Goal: Transaction & Acquisition: Purchase product/service

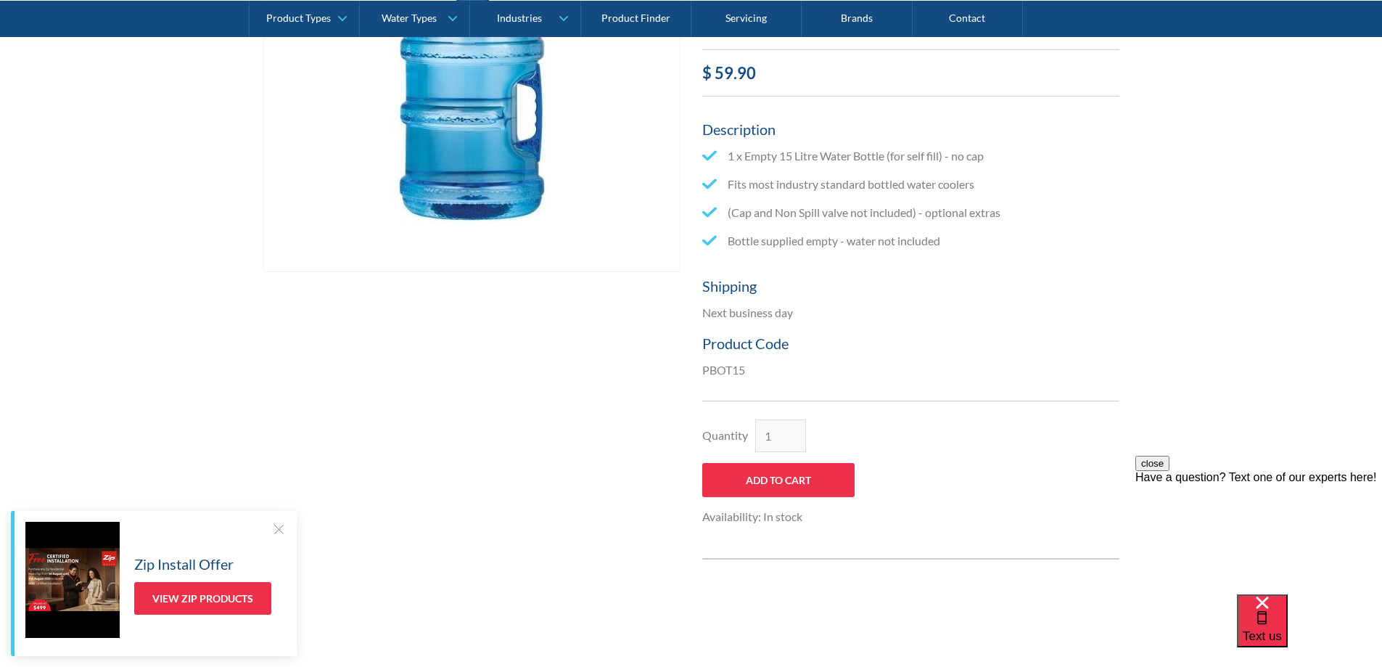
scroll to position [508, 0]
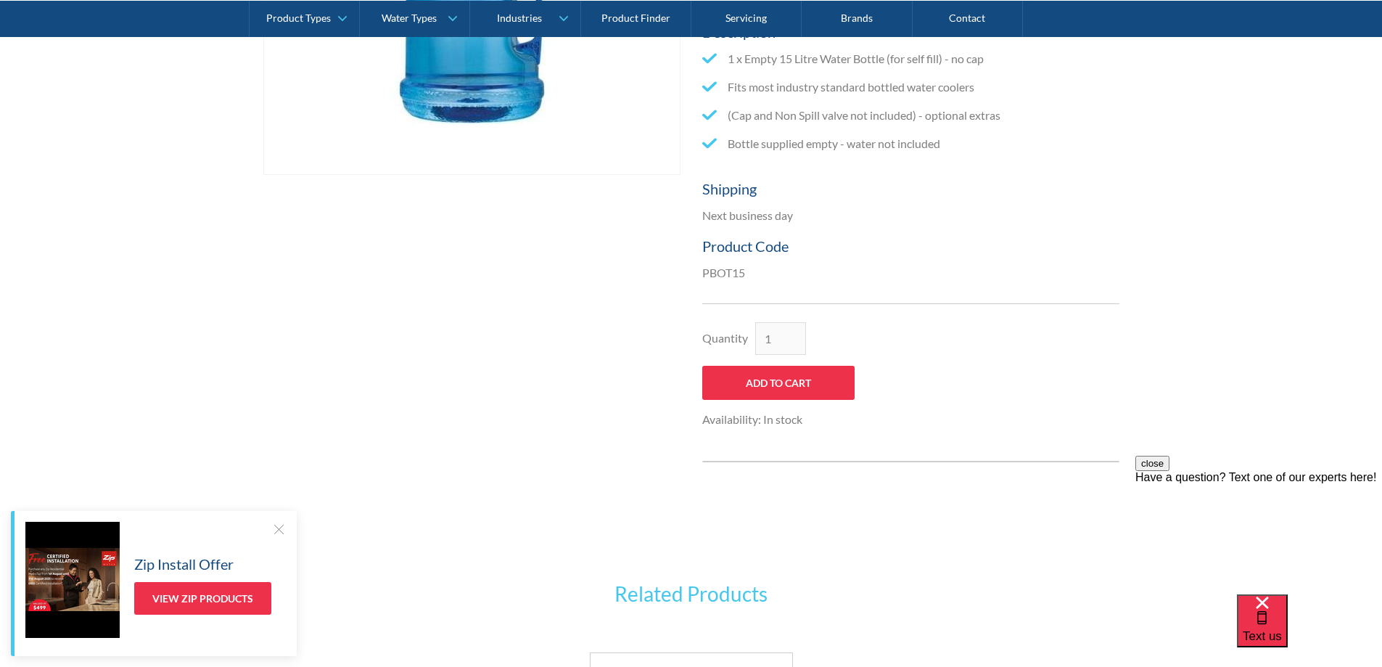
click at [773, 207] on p "Next business day" at bounding box center [910, 215] width 417 height 17
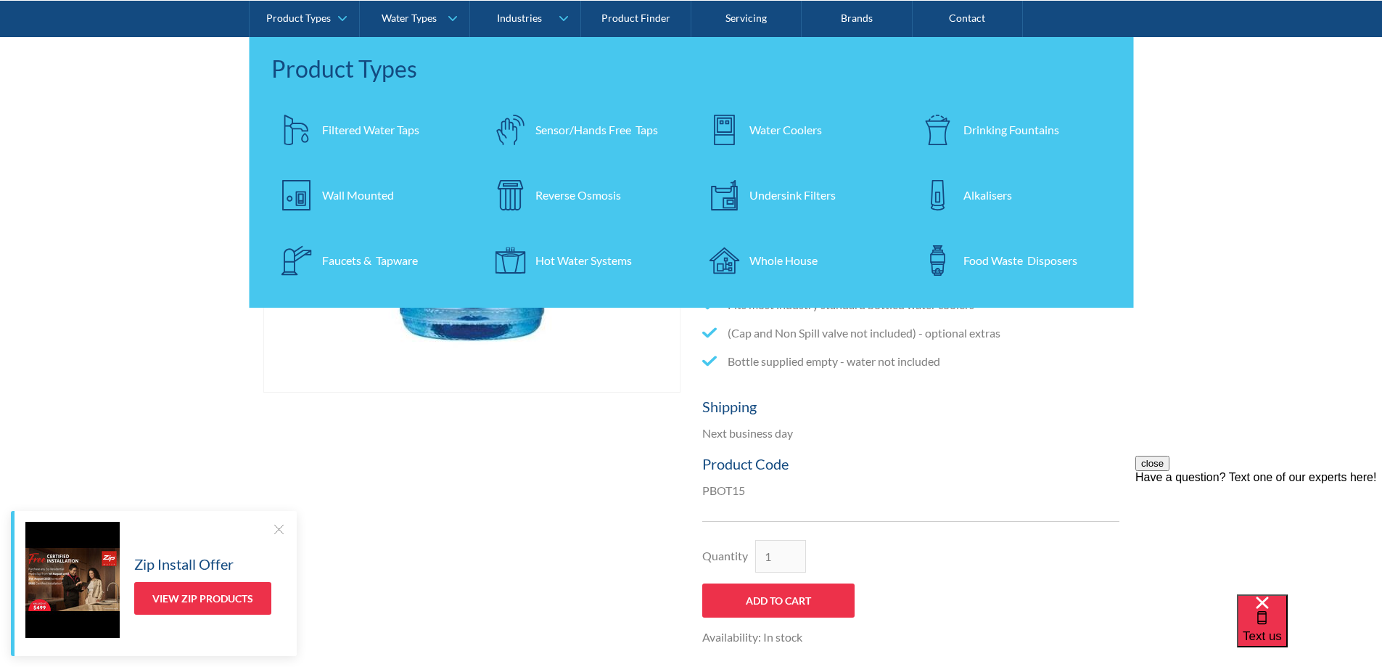
scroll to position [0, 0]
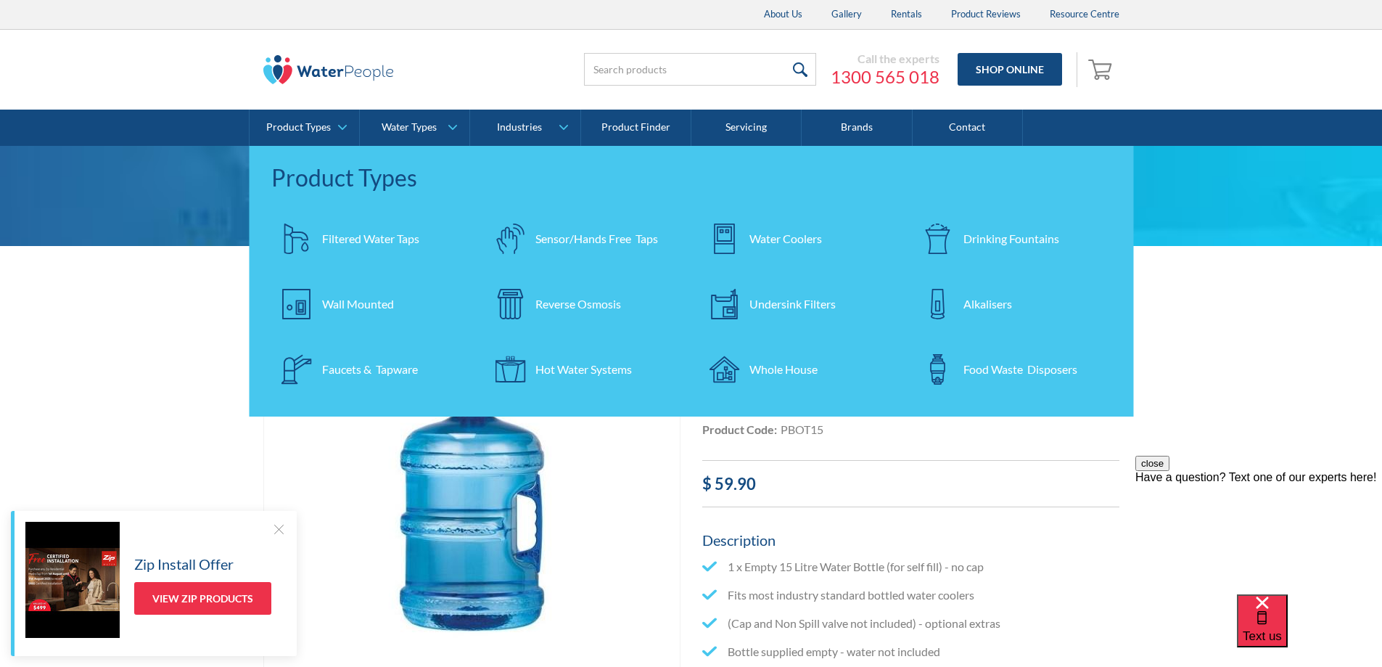
drag, startPoint x: 1264, startPoint y: 316, endPoint x: 1218, endPoint y: 260, distance: 72.6
click at [1263, 311] on div "Play video Fits Most Brands Best Seller No items found. This tap design is incl…" at bounding box center [691, 650] width 1382 height 684
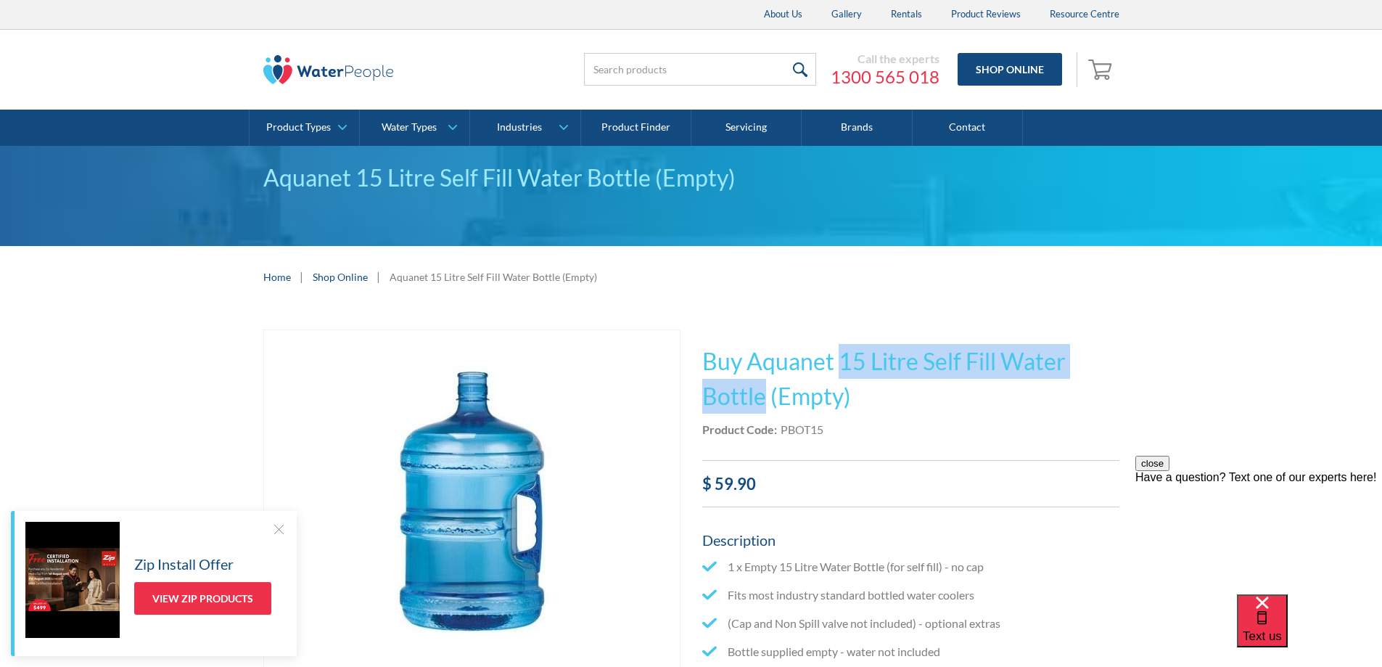
drag, startPoint x: 843, startPoint y: 365, endPoint x: 763, endPoint y: 403, distance: 88.3
click at [763, 403] on h1 "Buy Aquanet 15 Litre Self Fill Water Bottle (Empty)" at bounding box center [910, 379] width 417 height 70
copy h1 "15 Litre Self Fill Water Bottle"
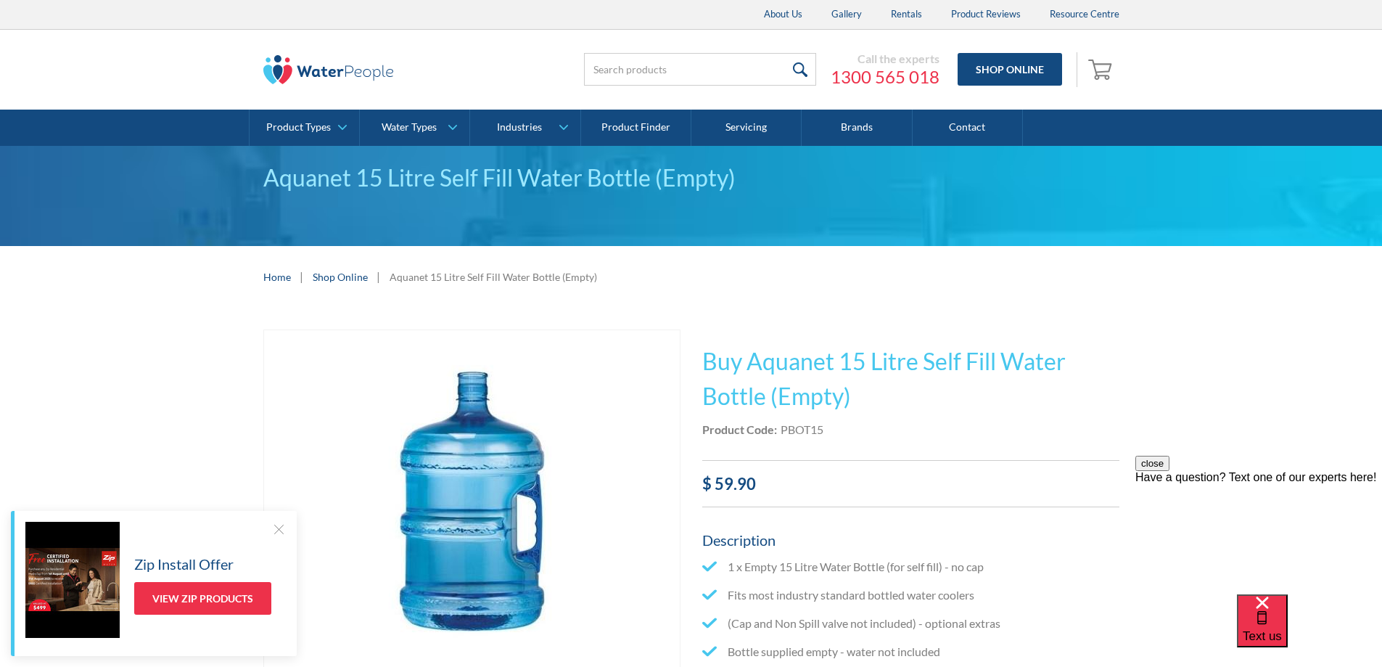
click at [1009, 447] on div "This tap design is included in our standard range tap options when you purchase…" at bounding box center [910, 649] width 417 height 641
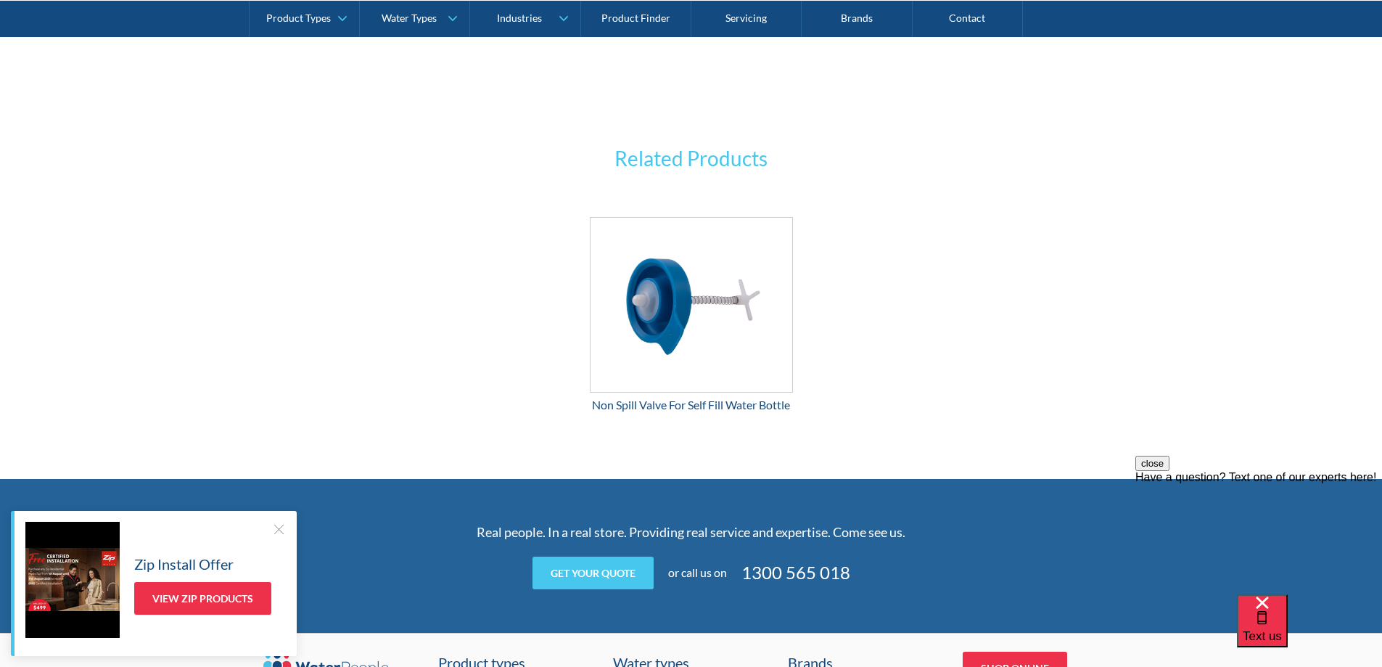
scroll to position [1309, 0]
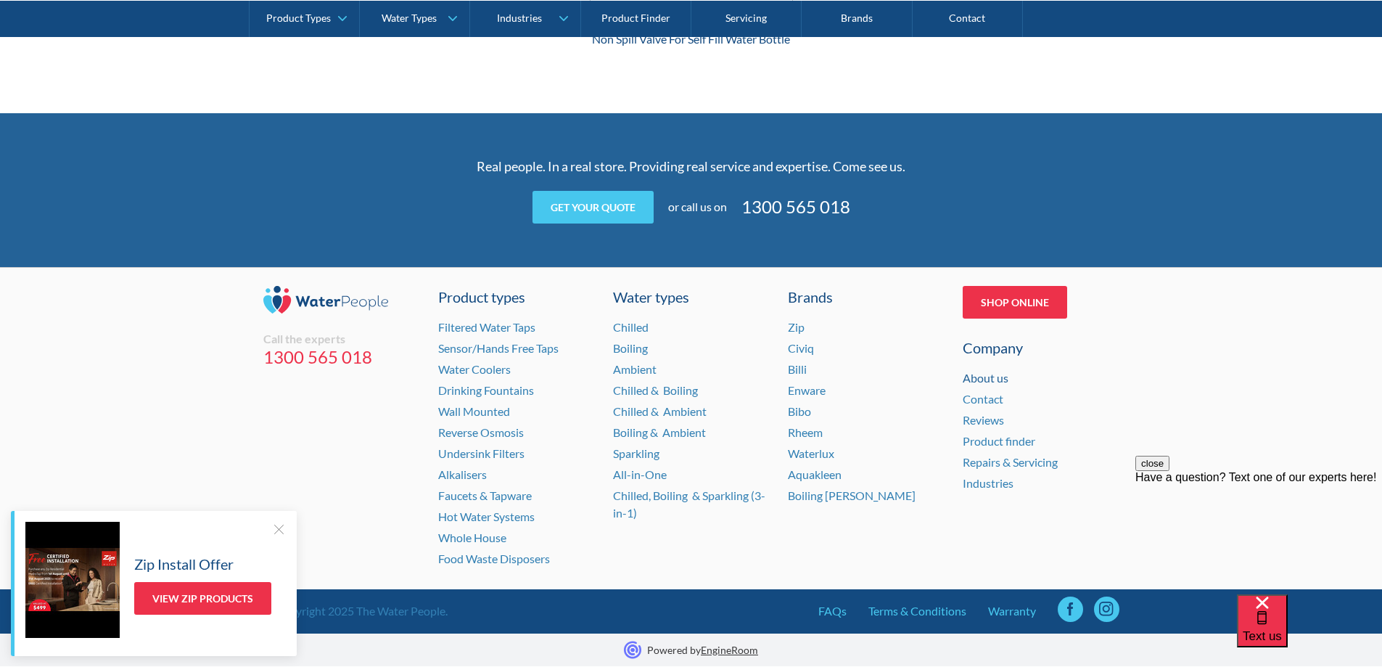
click at [987, 381] on link "About us" at bounding box center [986, 378] width 46 height 14
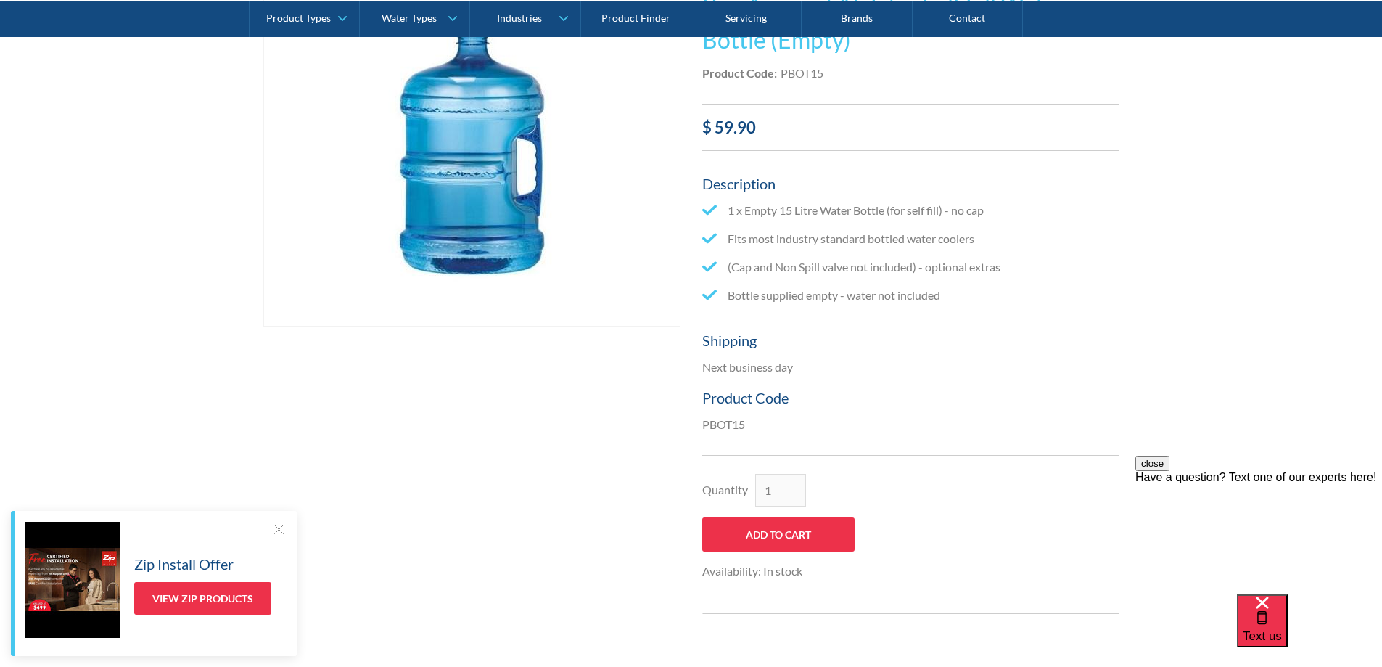
scroll to position [438, 0]
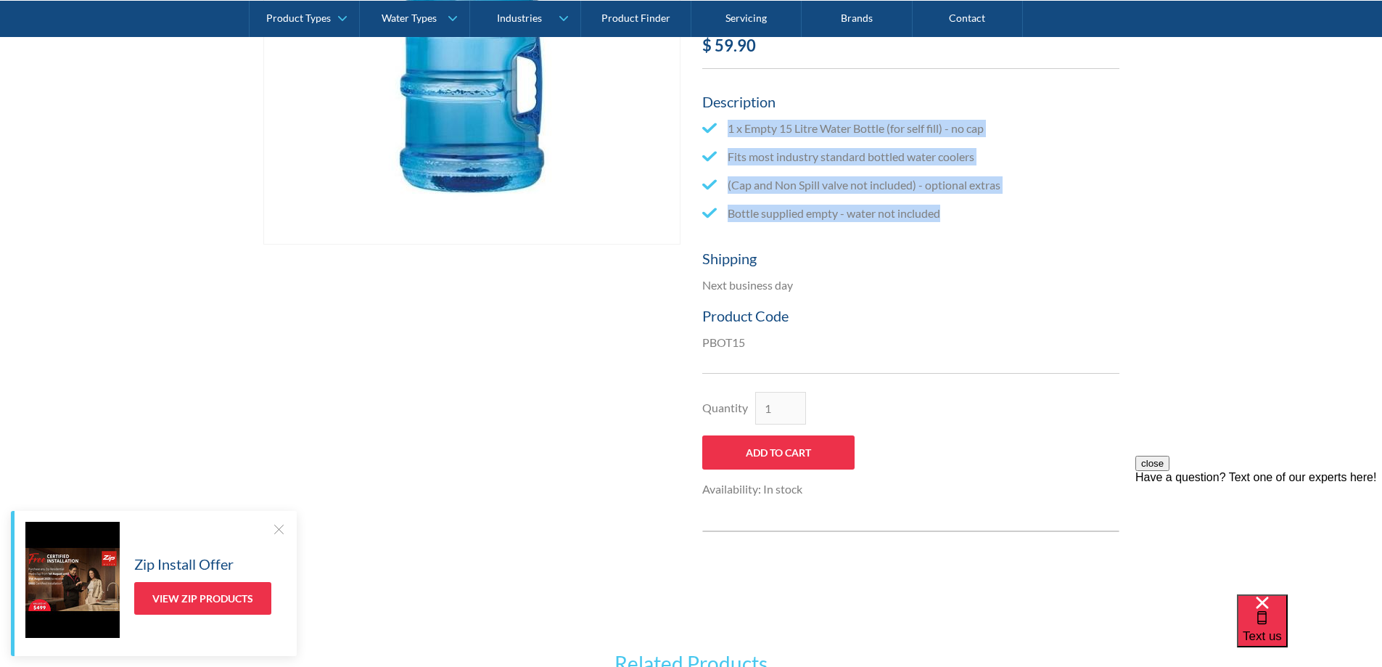
drag, startPoint x: 957, startPoint y: 218, endPoint x: 723, endPoint y: 128, distance: 250.3
click at [723, 128] on ul "1 x Empty 15 Litre Water Bottle (for self fill) - no cap Fits most industry sta…" at bounding box center [910, 176] width 417 height 113
copy ul "1 x Empty 15 Litre Water Bottle (for self fill) - no cap Fits most industry sta…"
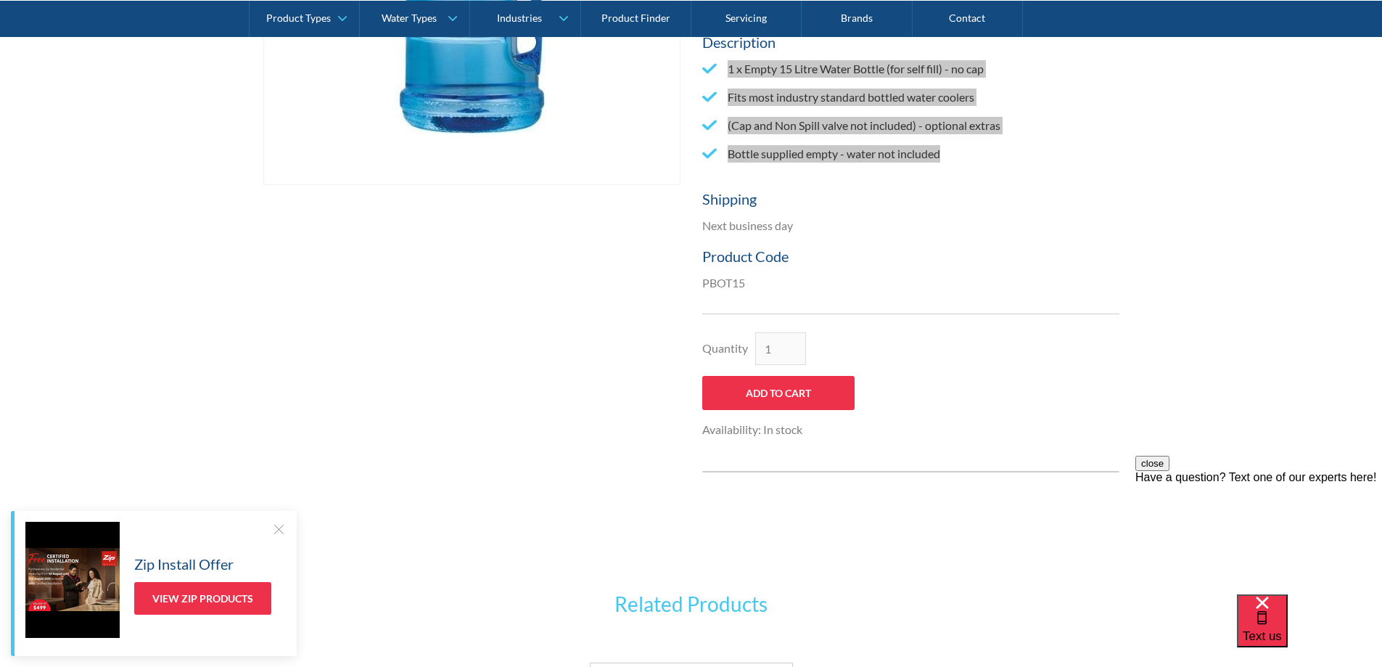
scroll to position [221, 0]
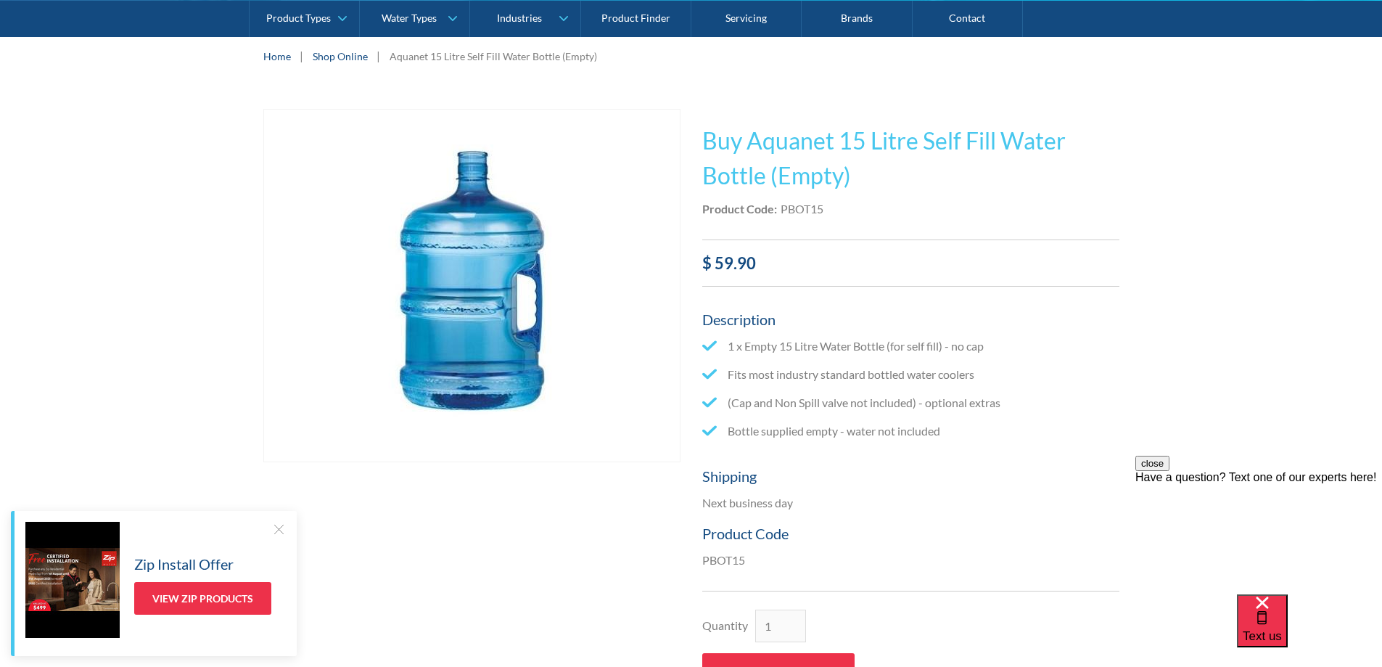
click at [809, 207] on div "PBOT15" at bounding box center [802, 208] width 43 height 17
copy div "PBOT15"
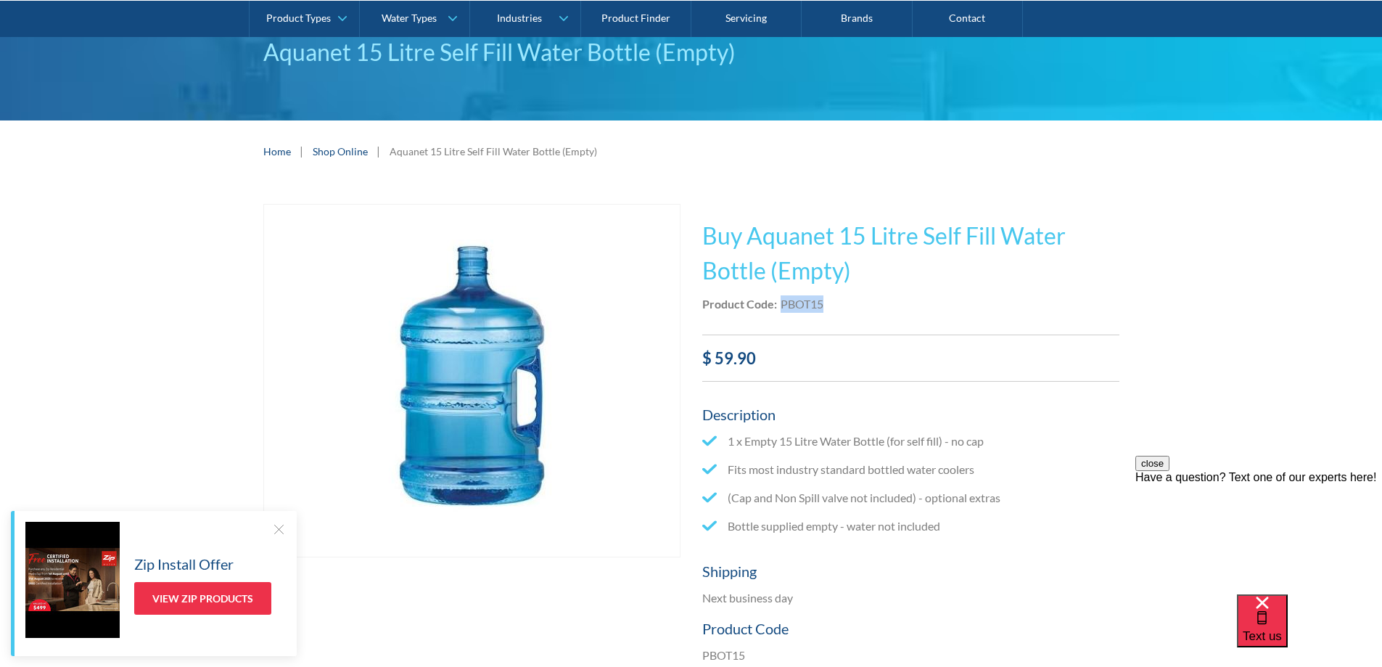
scroll to position [0, 0]
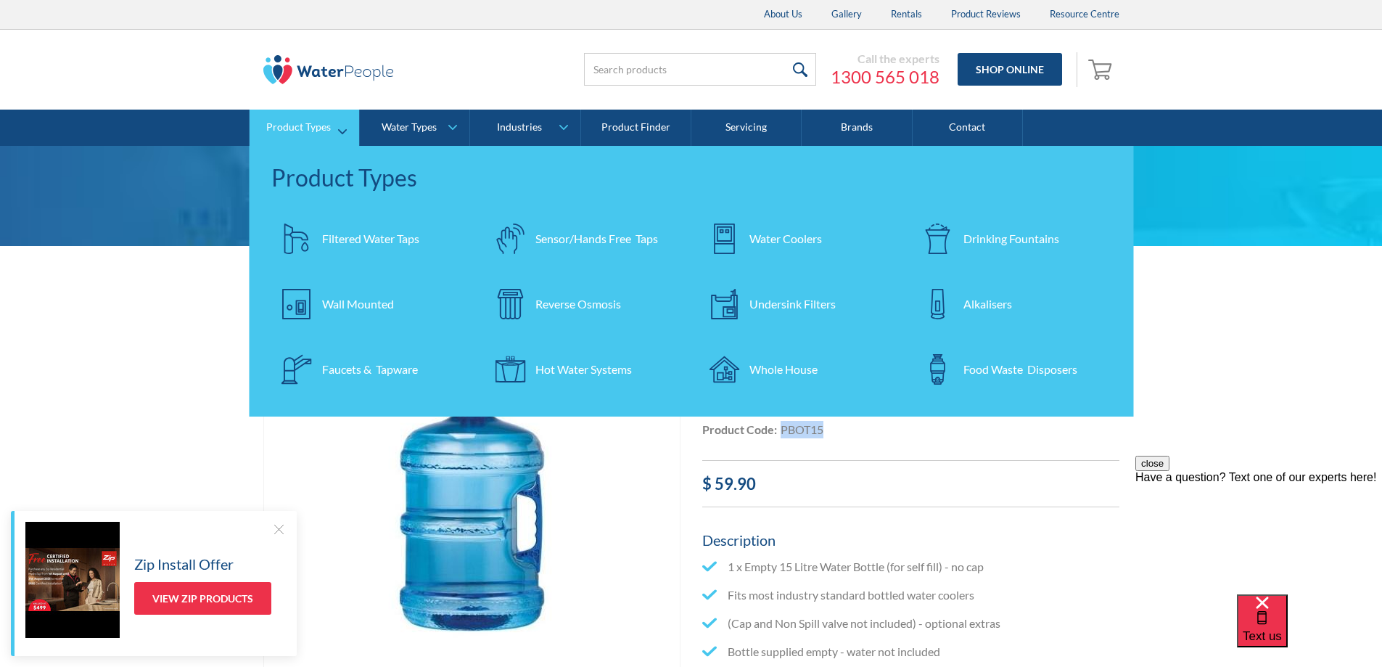
click at [767, 242] on div "Water Coolers" at bounding box center [785, 238] width 73 height 17
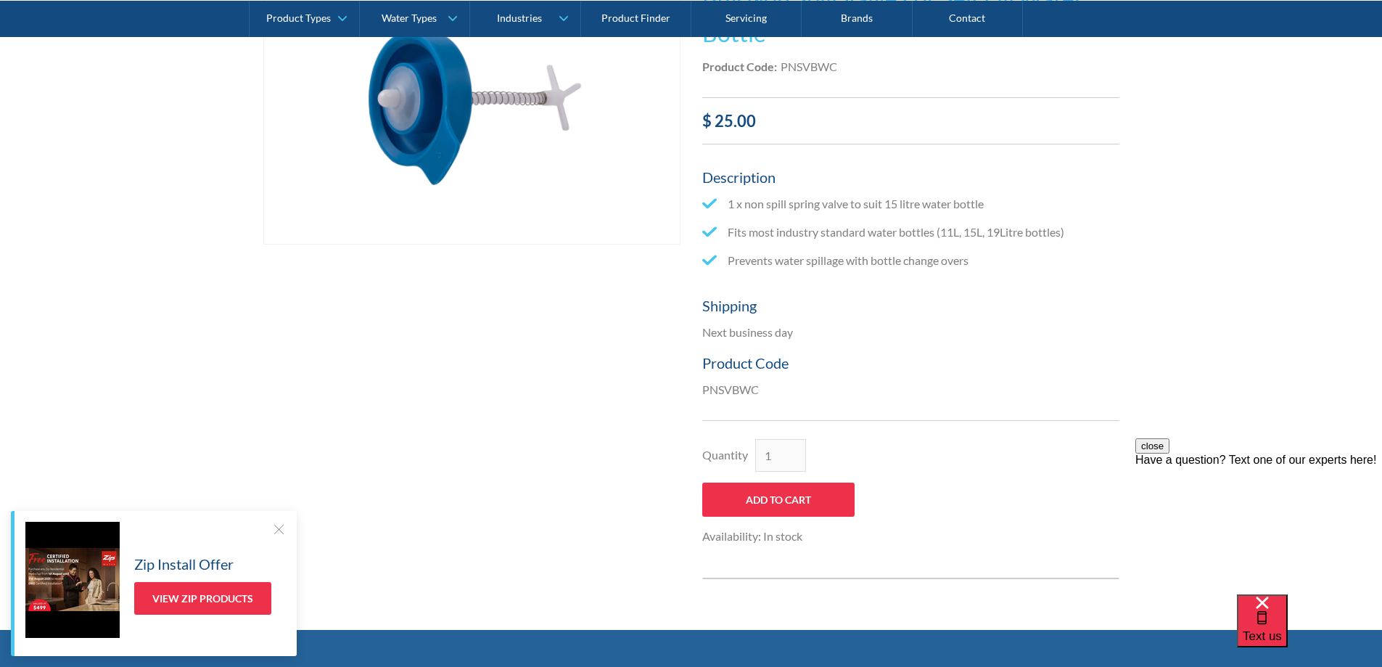
scroll to position [218, 0]
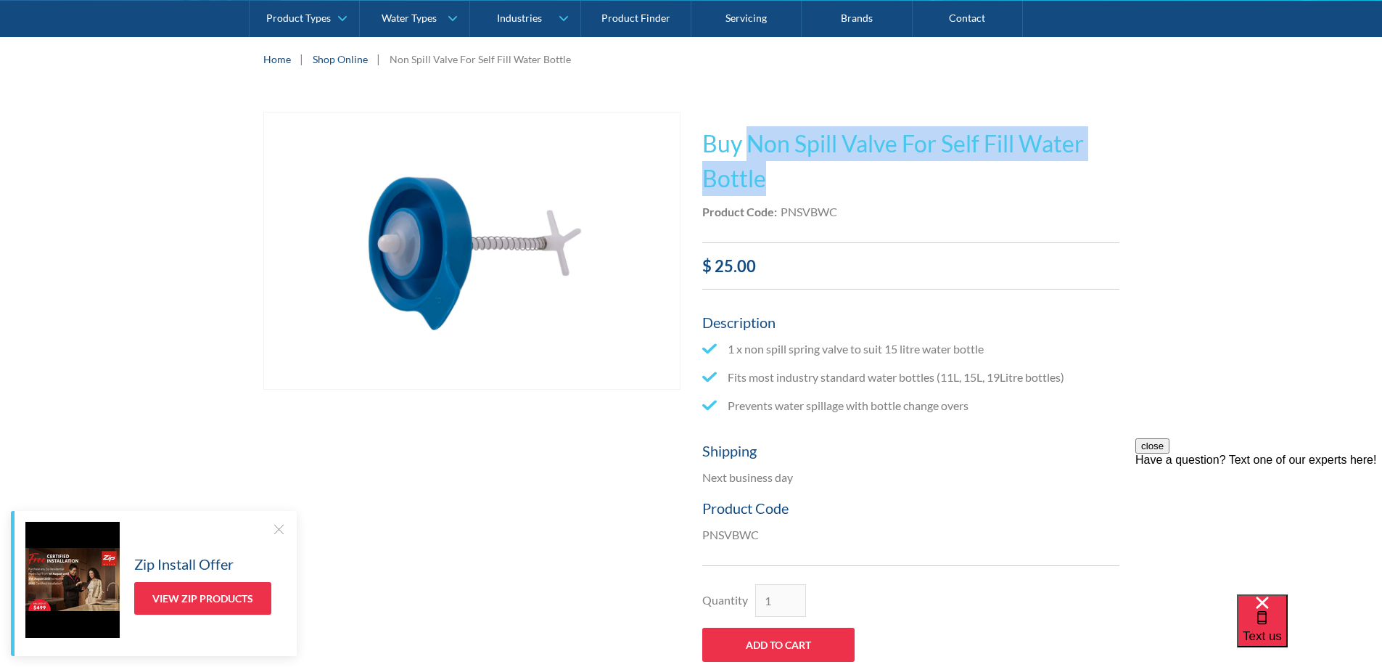
drag, startPoint x: 745, startPoint y: 138, endPoint x: 828, endPoint y: 184, distance: 94.8
click at [828, 184] on h1 "Buy Non Spill Valve For Self Fill Water Bottle" at bounding box center [910, 161] width 417 height 70
copy h1 "Non Spill Valve For Self Fill Water Bottle"
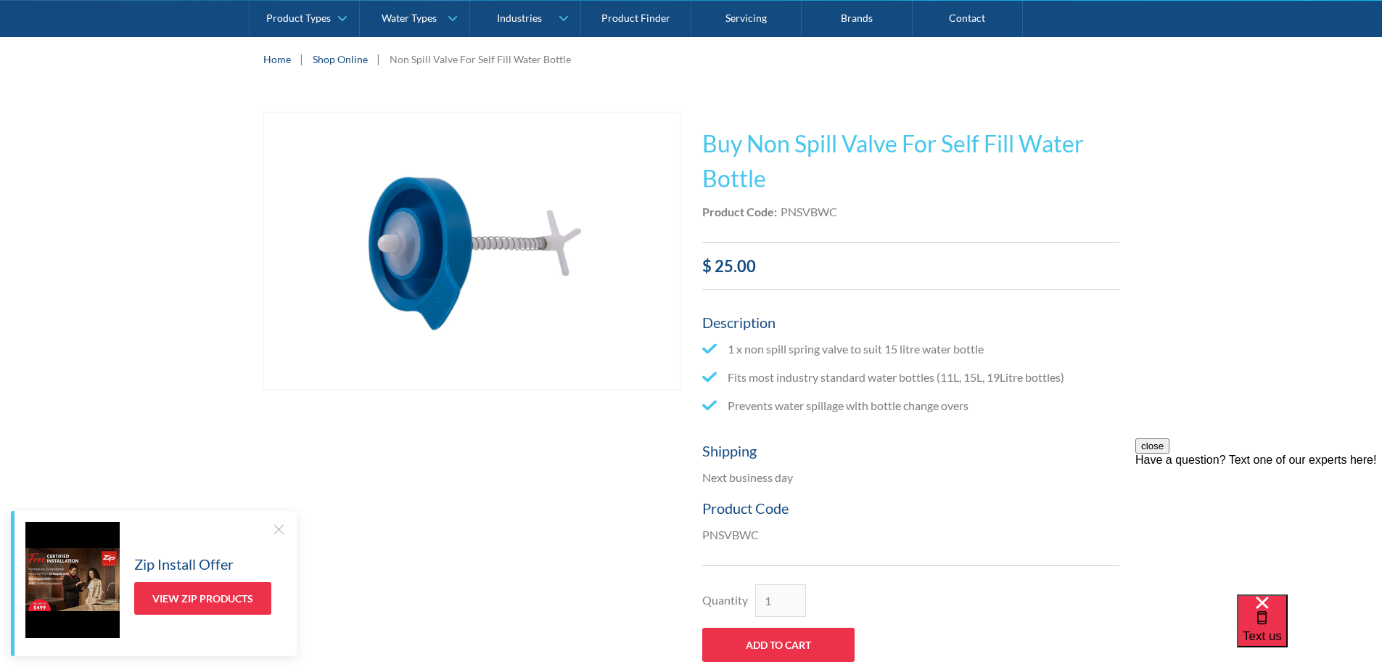
click at [813, 213] on div "PNSVBWC" at bounding box center [809, 211] width 57 height 17
copy div "PNSVBWC"
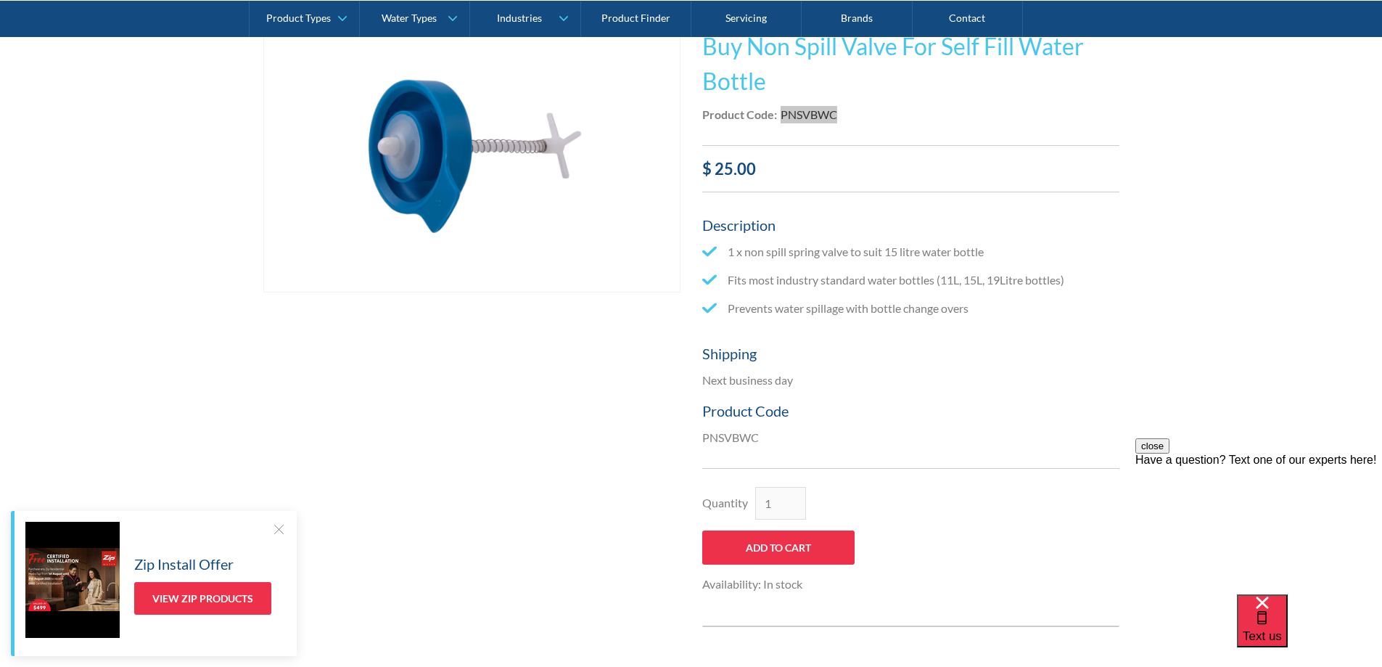
scroll to position [145, 0]
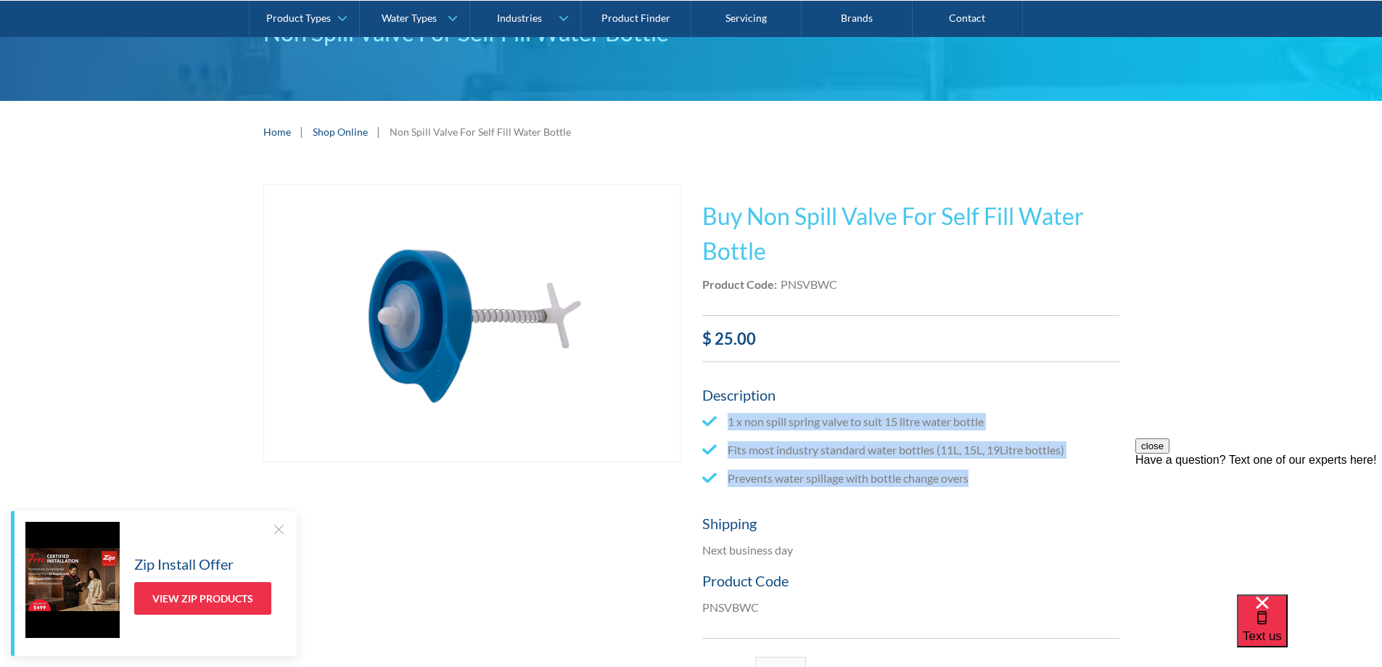
drag, startPoint x: 984, startPoint y: 487, endPoint x: 720, endPoint y: 415, distance: 274.3
click at [720, 415] on ul "1 x non spill spring valve to suit 15 litre water bottle Fits most industry sta…" at bounding box center [910, 455] width 417 height 85
copy ul "1 x non spill spring valve to suit 15 litre water bottle Fits most industry sta…"
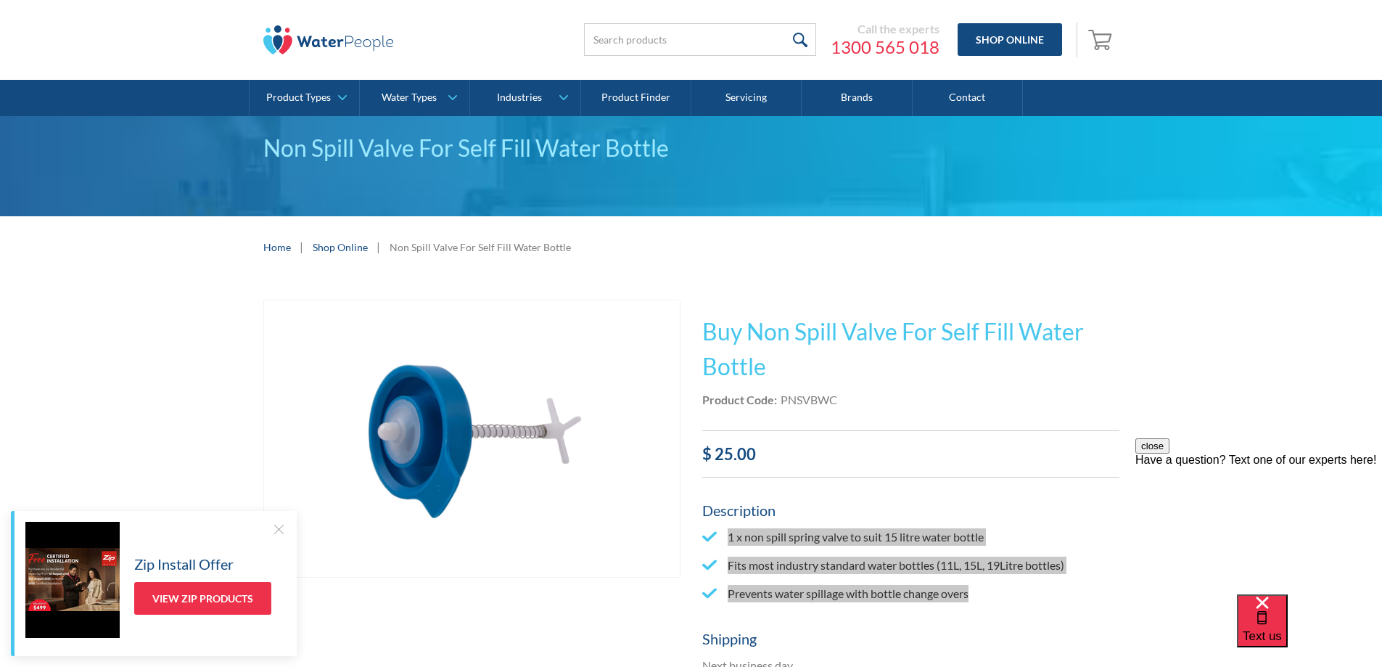
scroll to position [0, 0]
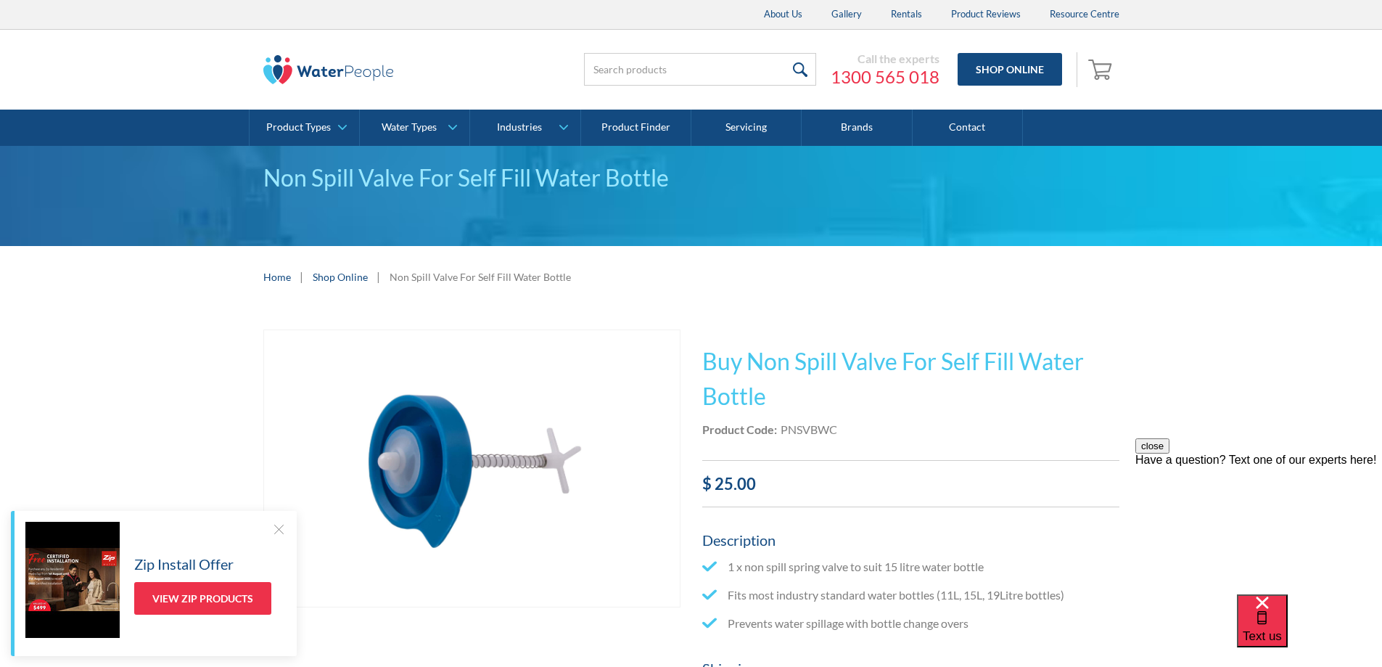
click at [1165, 185] on div "Non Spill Valve For Self Fill Water Bottle" at bounding box center [691, 196] width 1382 height 100
click at [999, 68] on link "Shop Online" at bounding box center [1010, 69] width 104 height 33
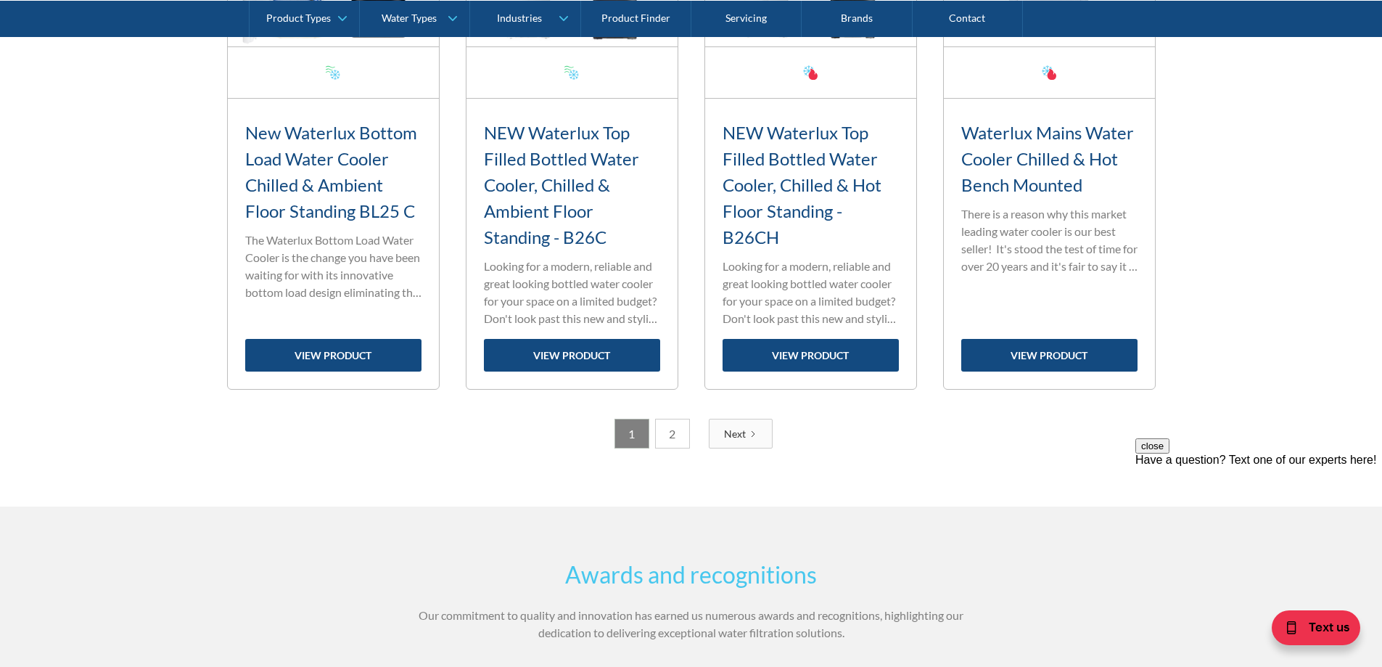
scroll to position [2435, 0]
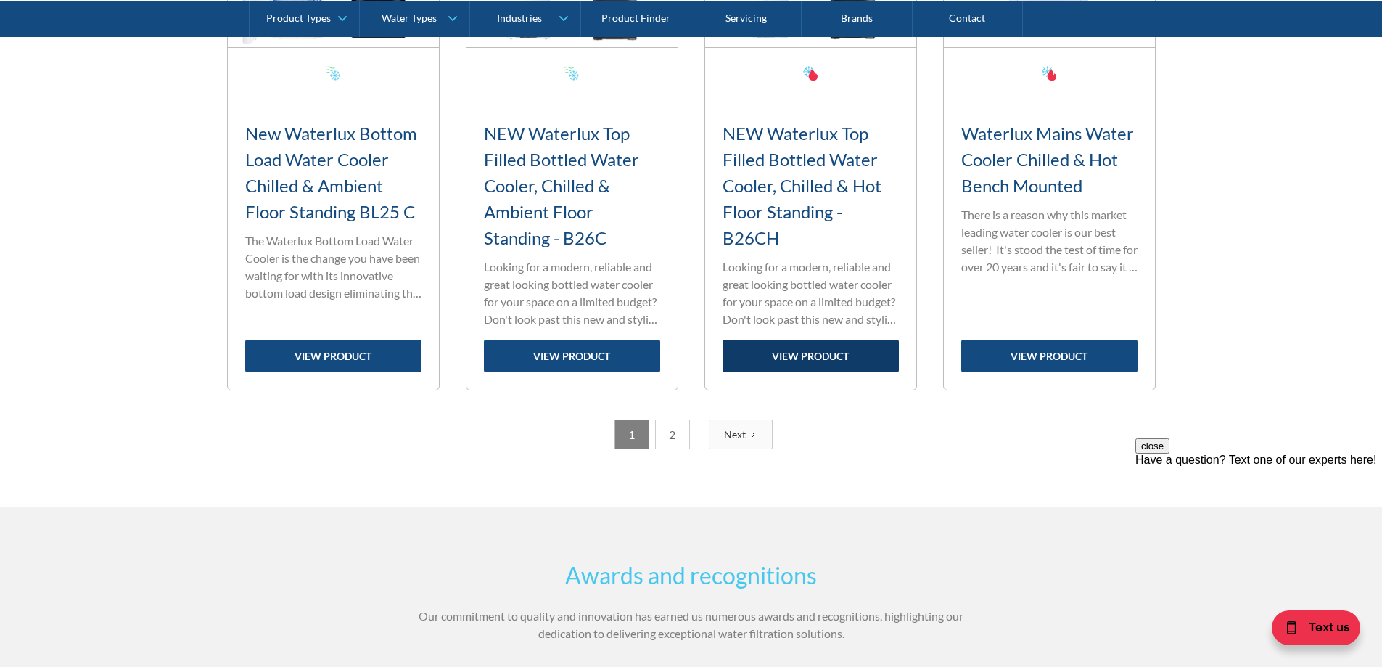
click at [831, 368] on link "view product" at bounding box center [811, 355] width 176 height 33
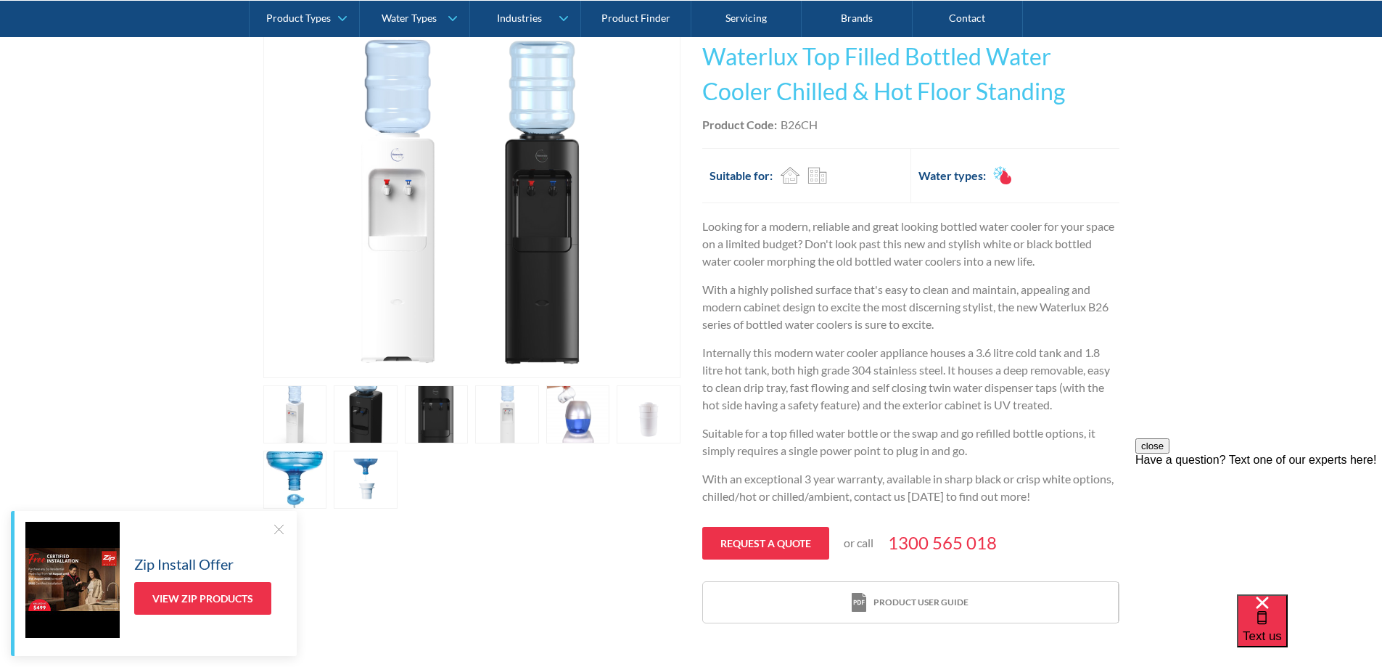
scroll to position [363, 0]
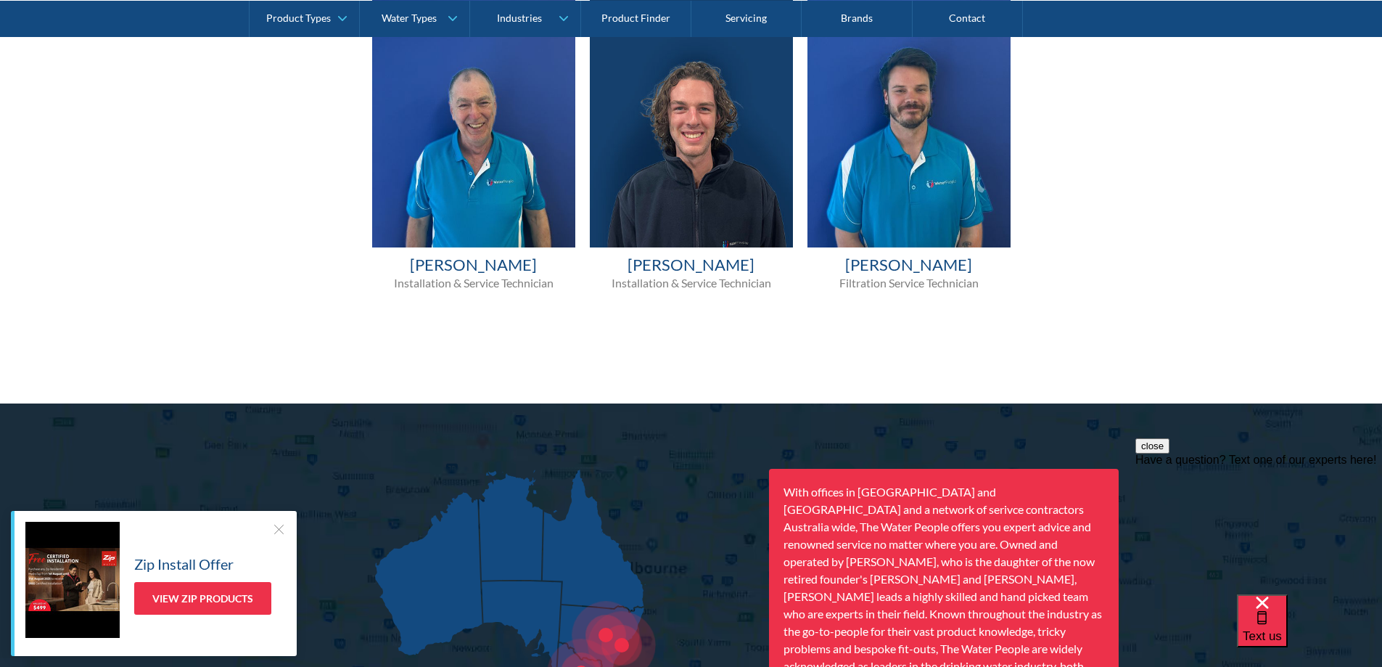
scroll to position [2031, 0]
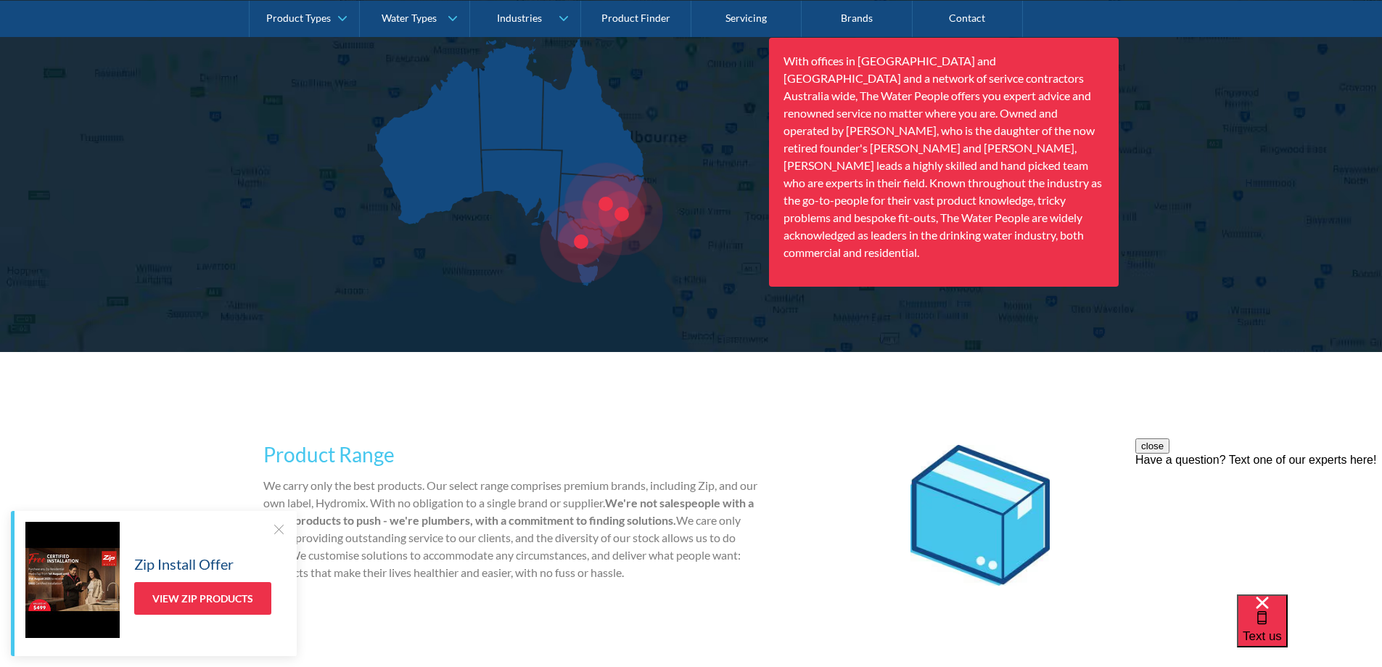
click at [1074, 453] on div "Product Range We carry only the best products. Our select range comprises premi…" at bounding box center [691, 515] width 856 height 153
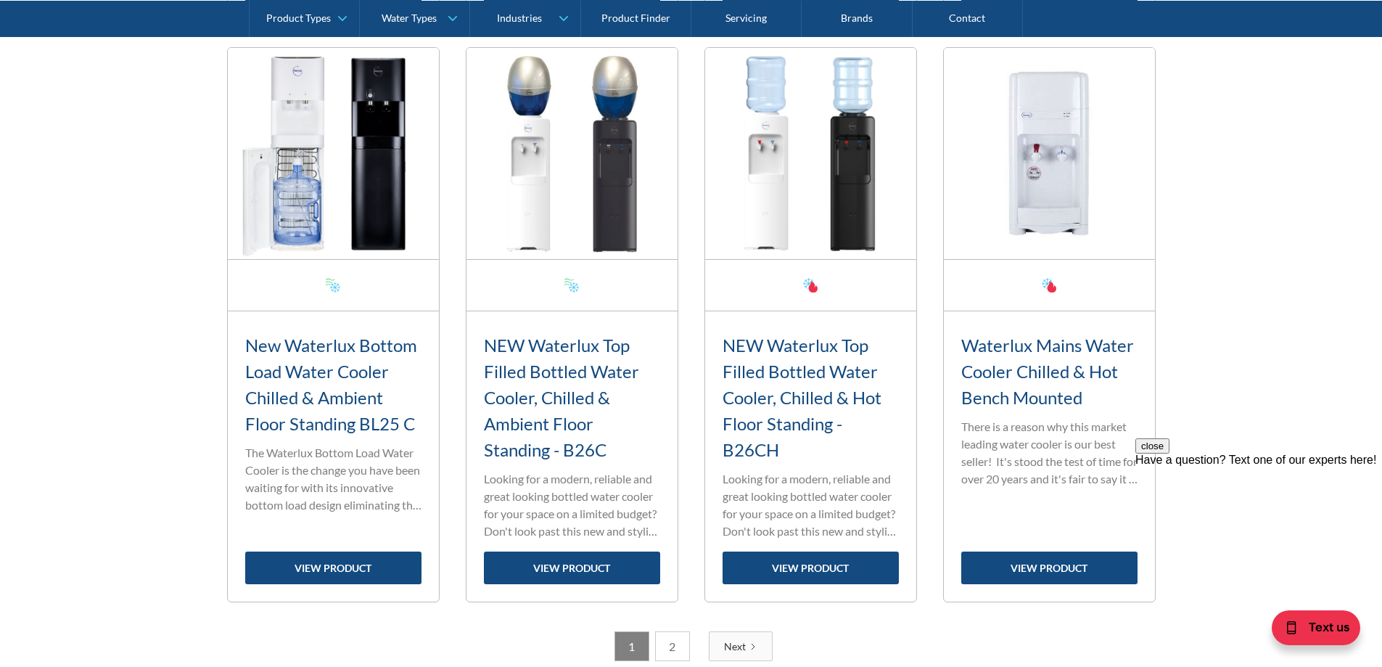
scroll to position [2658, 0]
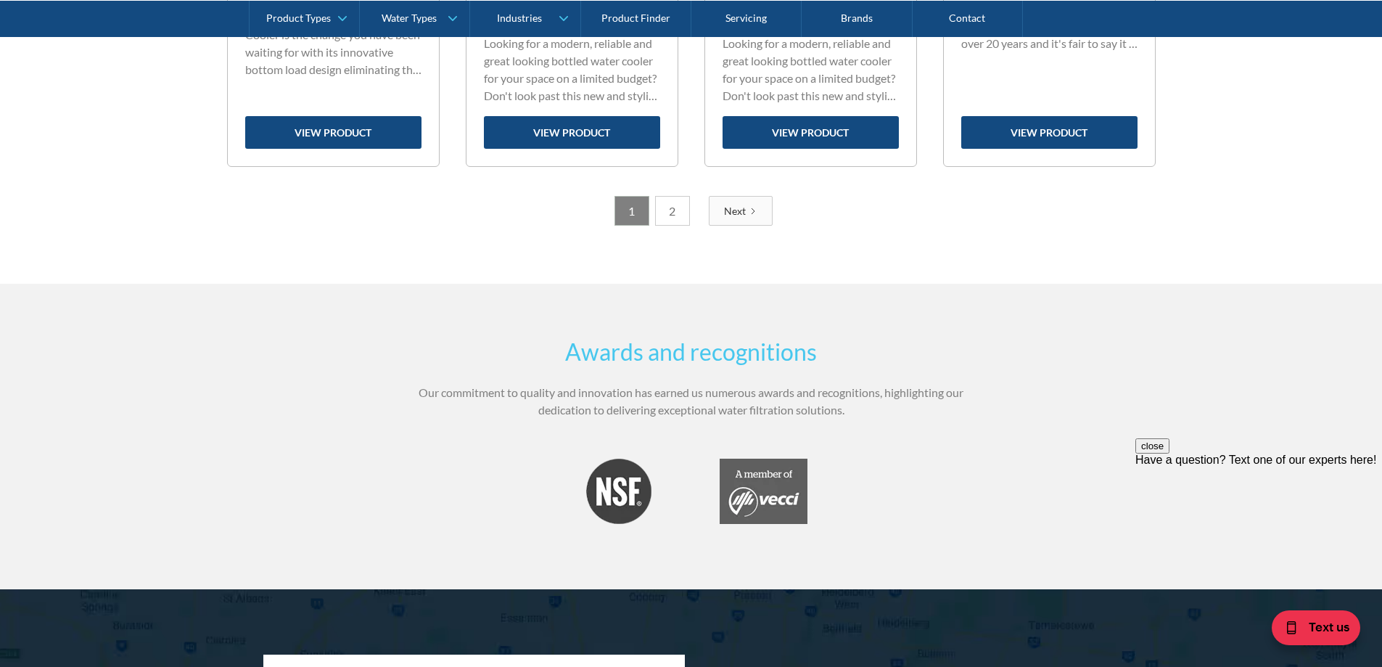
click at [676, 219] on link "2" at bounding box center [672, 211] width 35 height 30
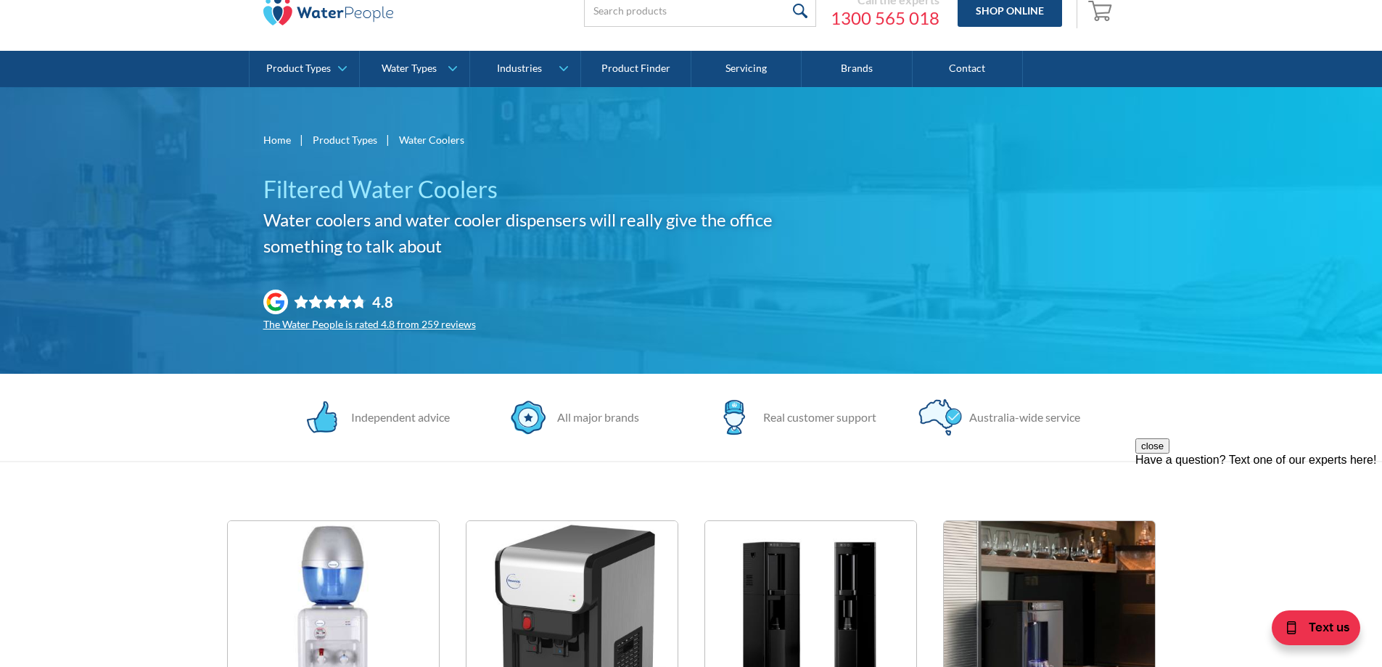
scroll to position [0, 0]
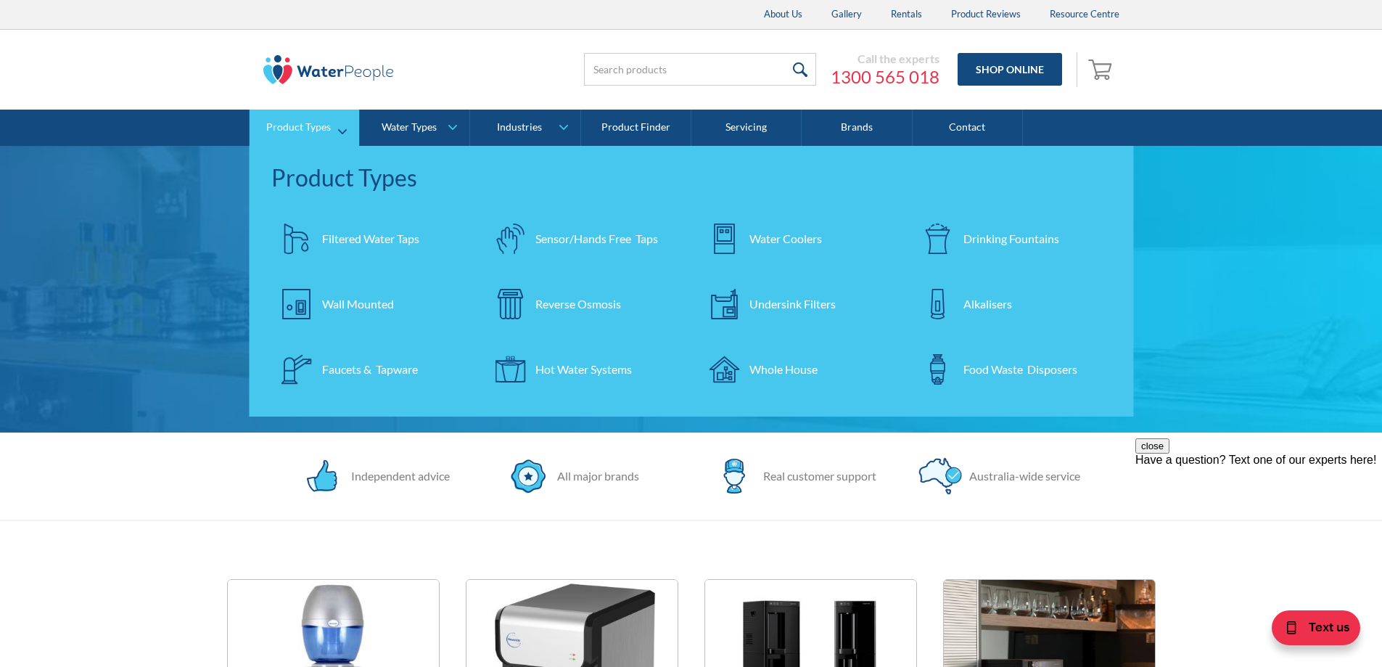
click at [538, 241] on div "Sensor/Hands Free Taps" at bounding box center [596, 238] width 123 height 17
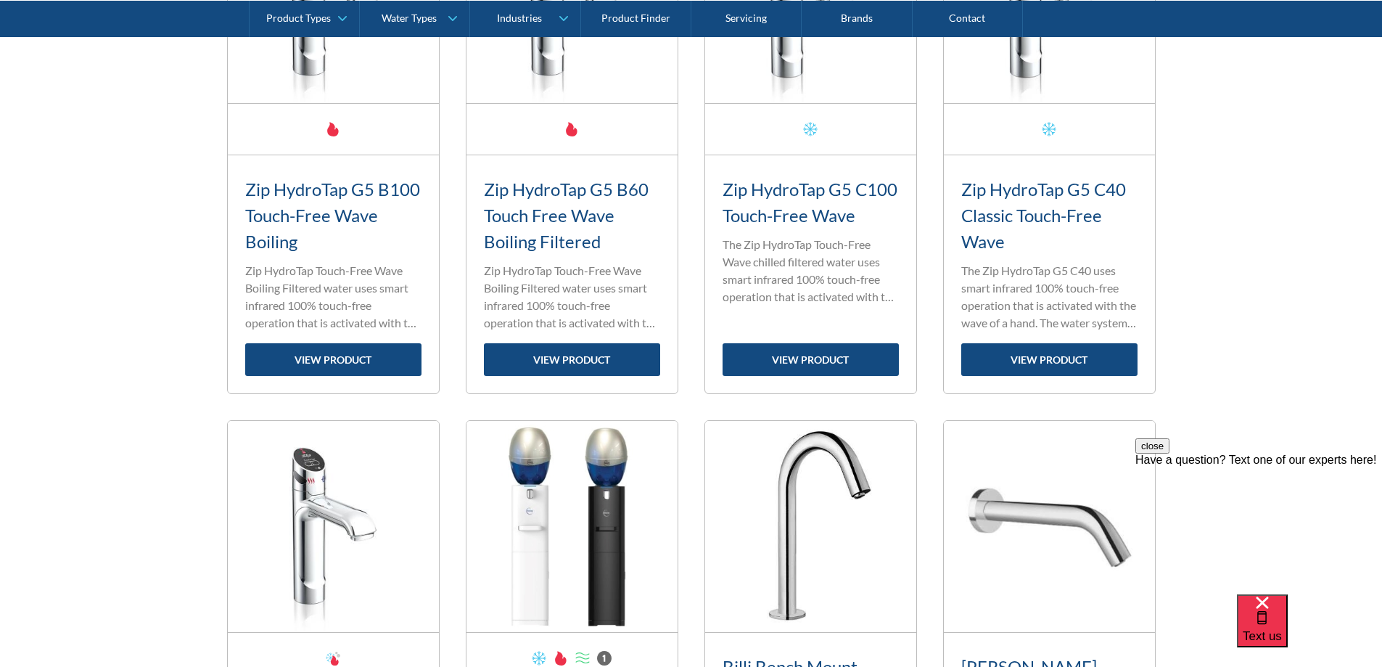
scroll to position [2376, 0]
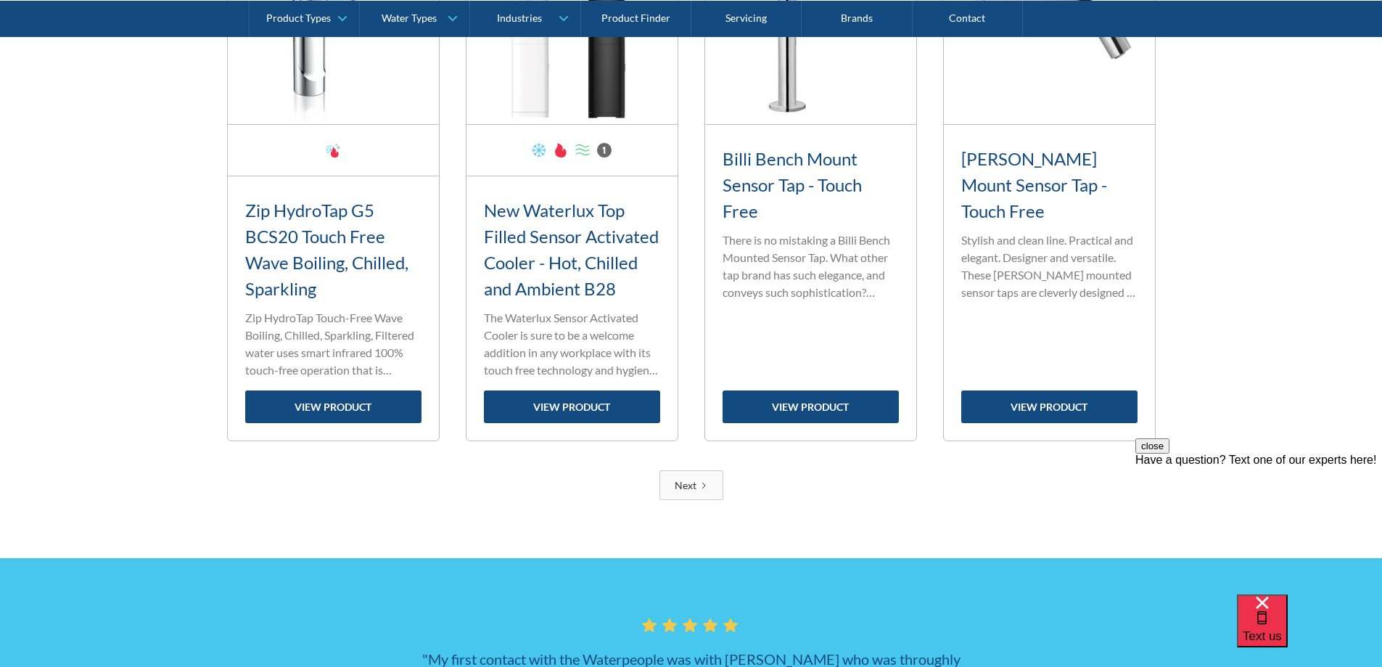
click at [687, 474] on link "Next" at bounding box center [691, 485] width 64 height 30
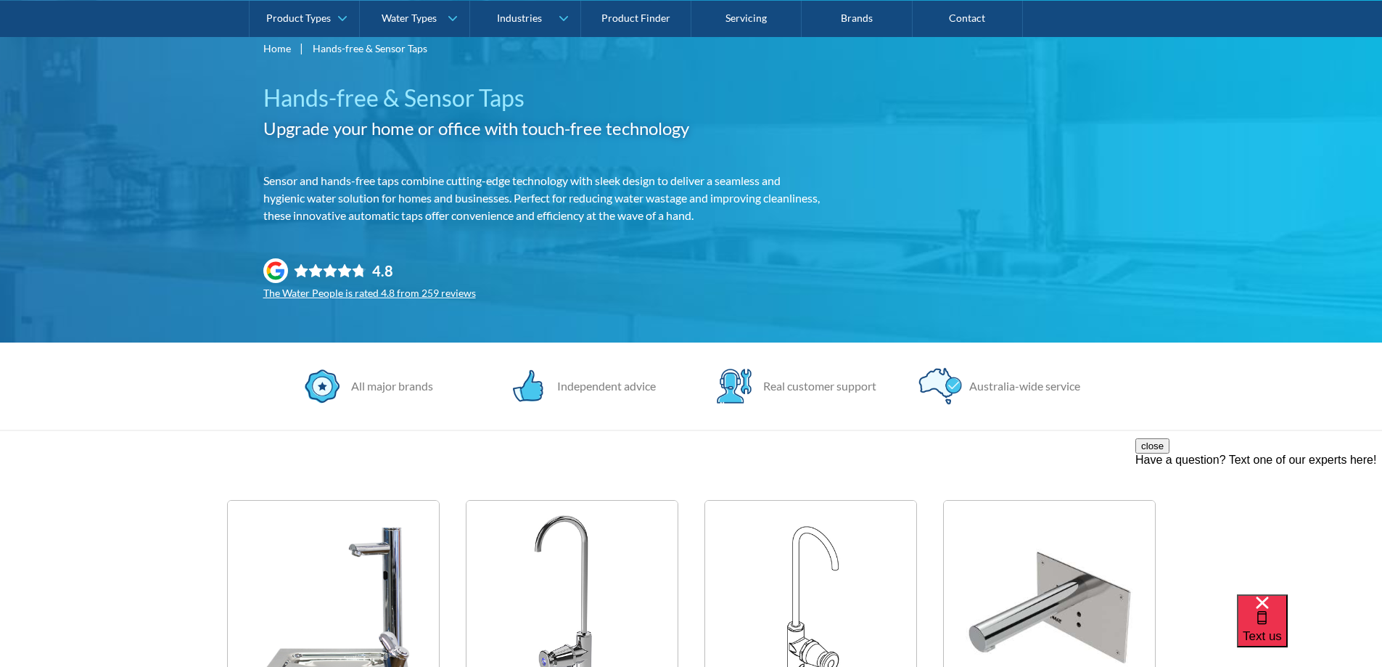
scroll to position [0, 0]
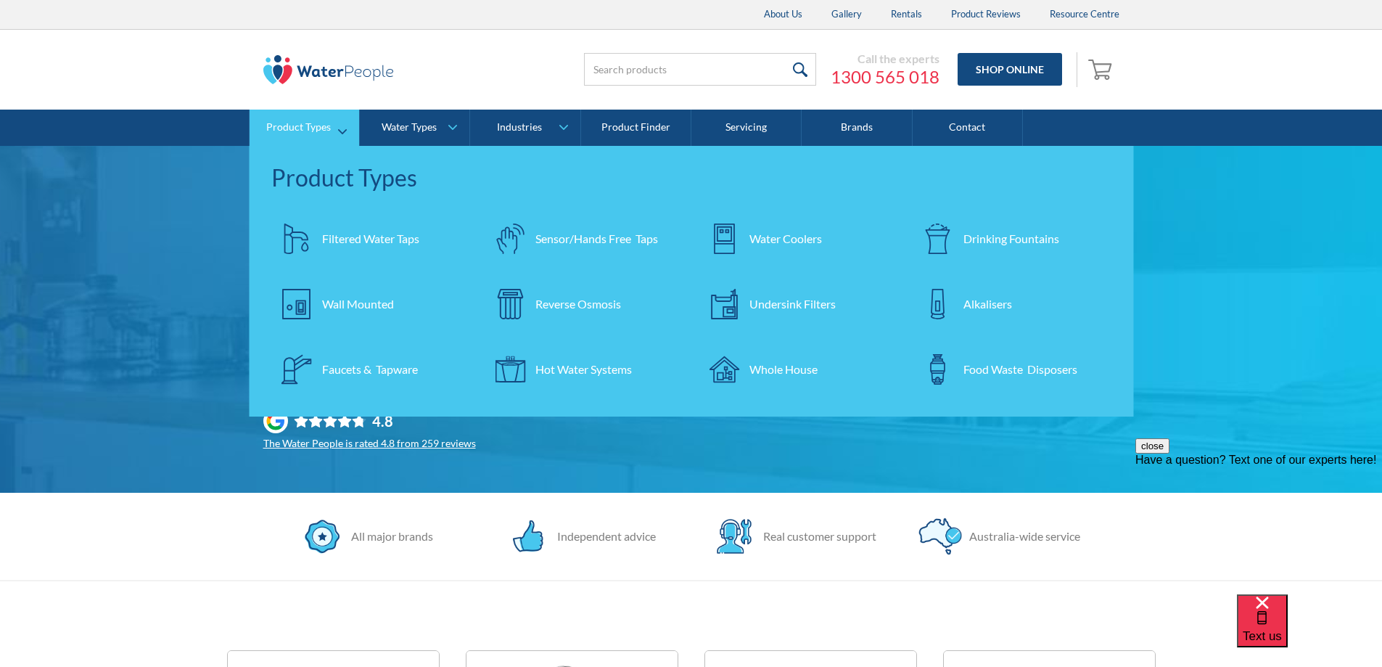
click at [767, 244] on div "Water Coolers" at bounding box center [785, 238] width 73 height 17
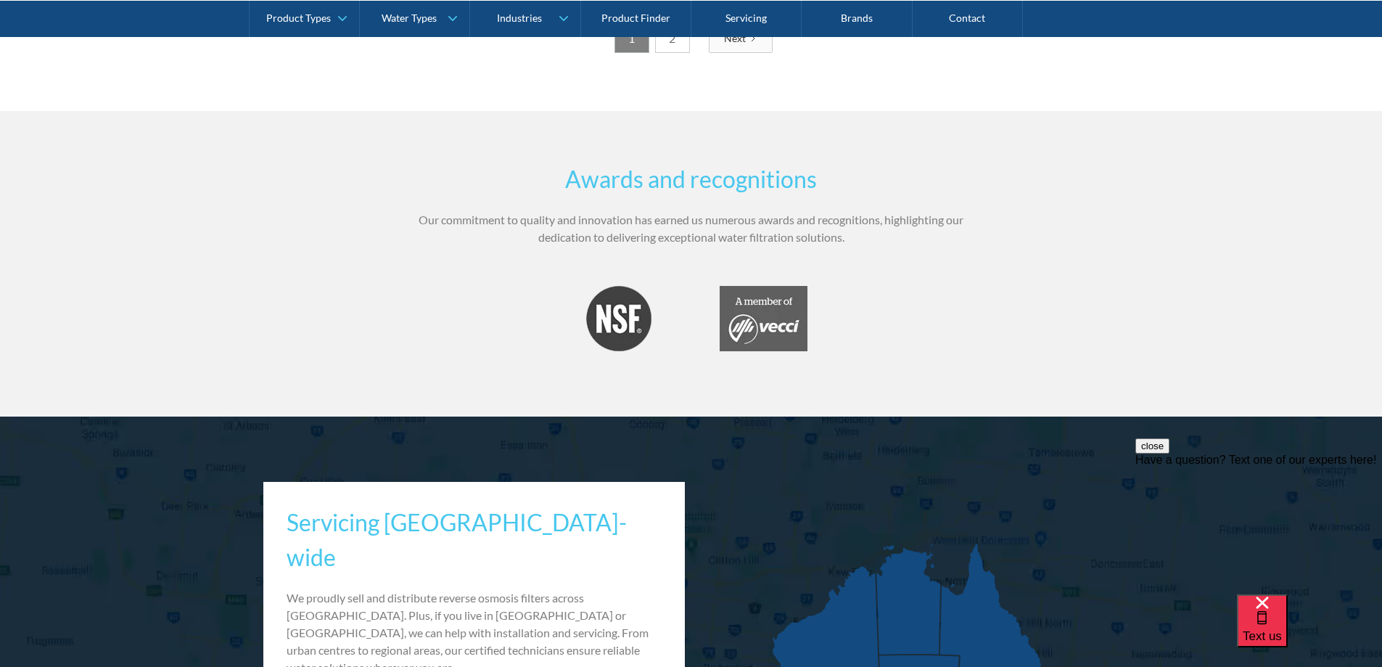
scroll to position [2684, 0]
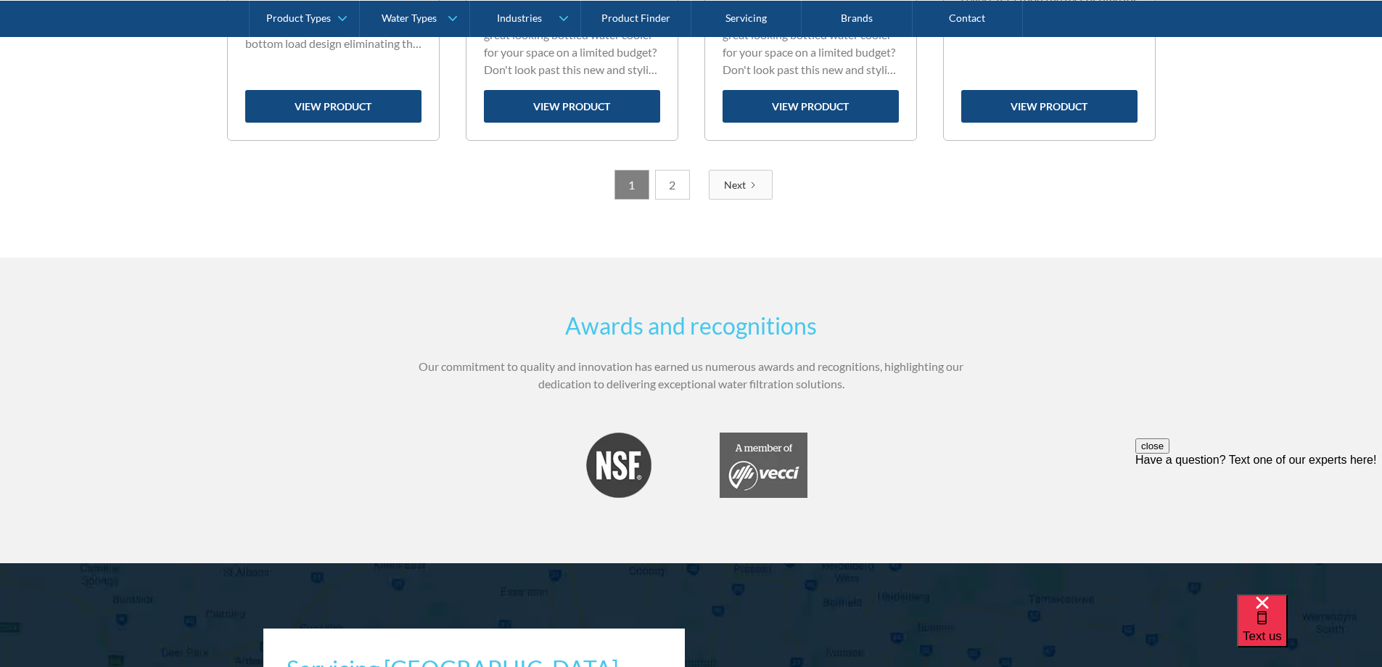
click at [748, 173] on link "Next" at bounding box center [741, 185] width 64 height 30
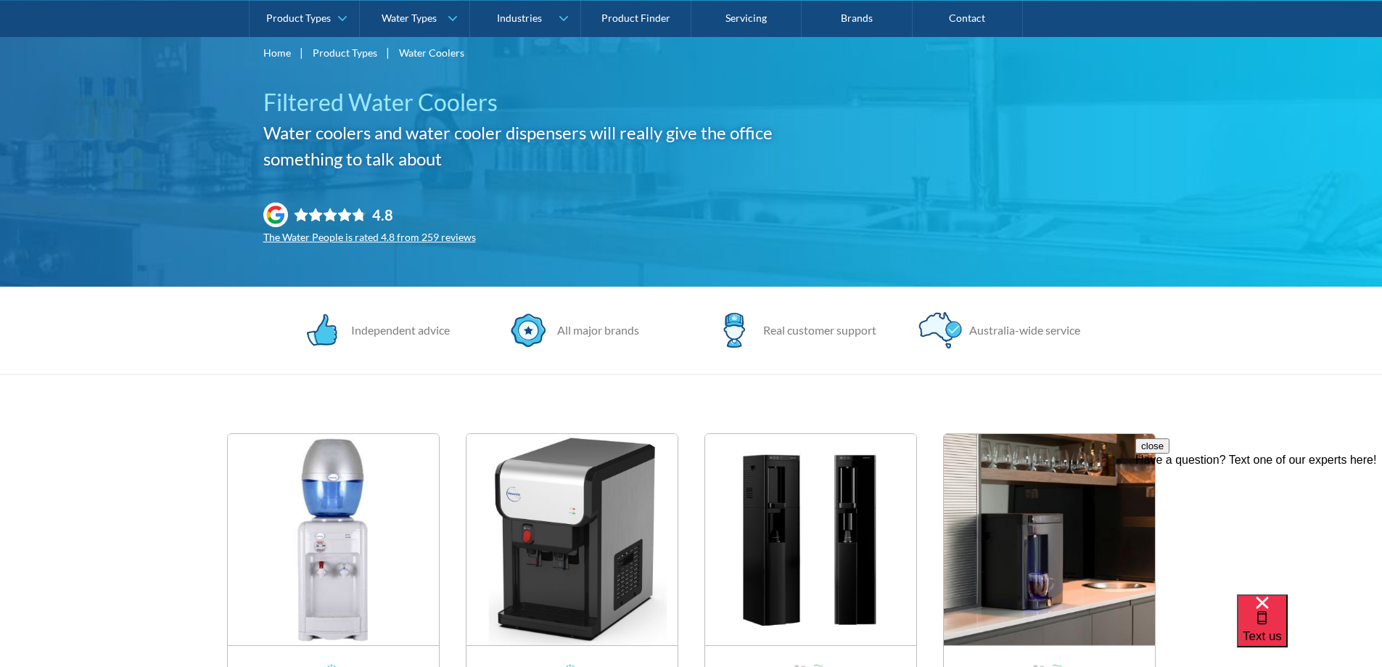
scroll to position [0, 0]
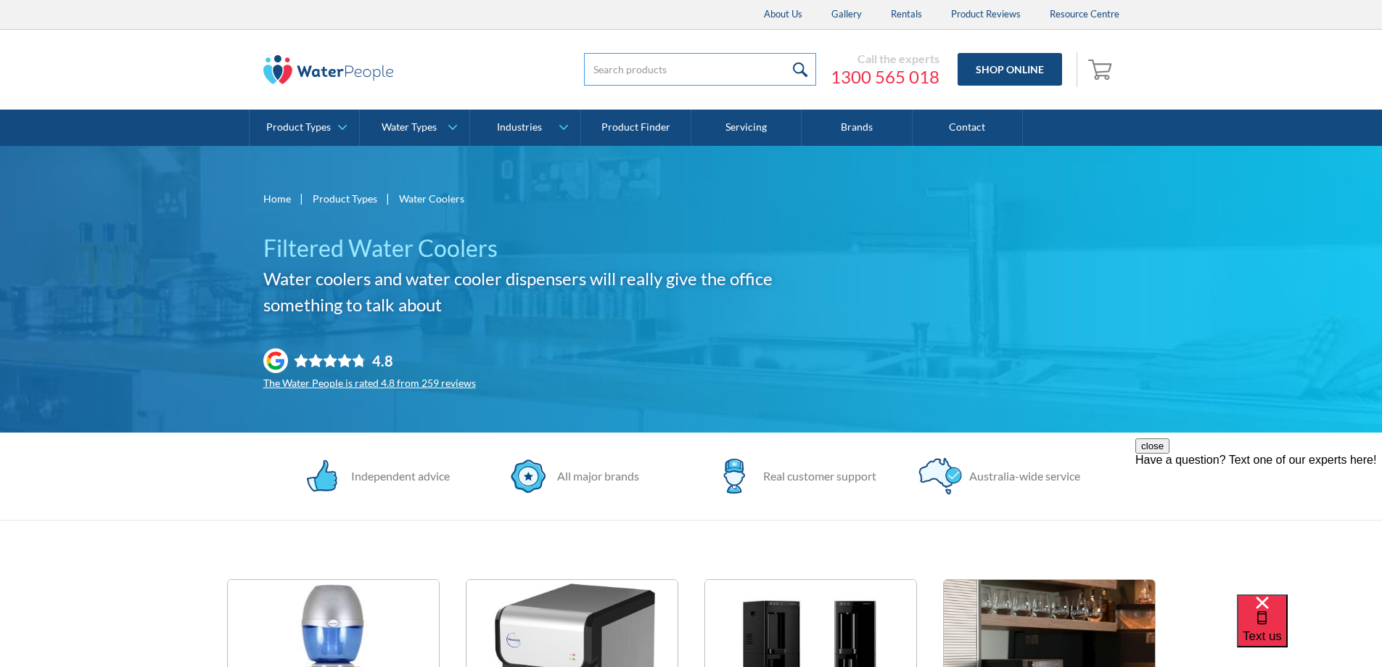
click at [751, 59] on input "search" at bounding box center [700, 69] width 232 height 33
type input "BOTTLE"
click at [785, 53] on input "submit" at bounding box center [800, 69] width 31 height 33
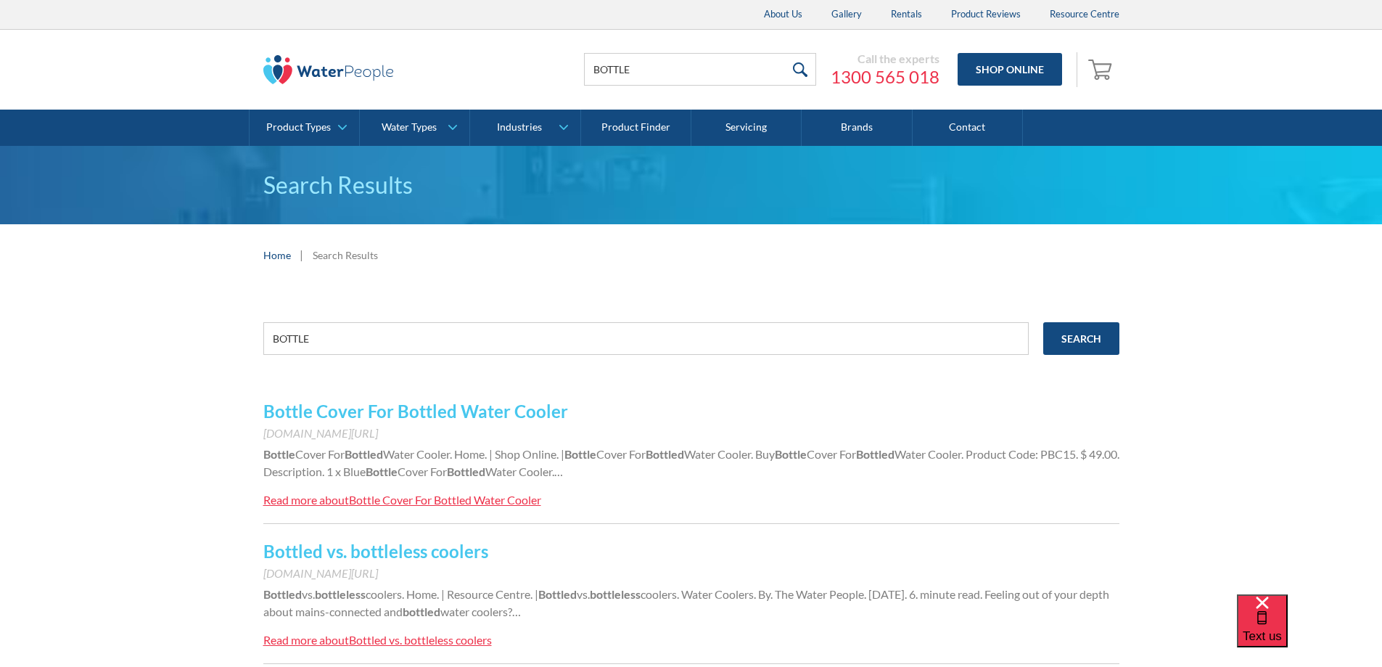
click at [525, 413] on link "Bottle Cover For Bottled Water Cooler" at bounding box center [415, 410] width 305 height 21
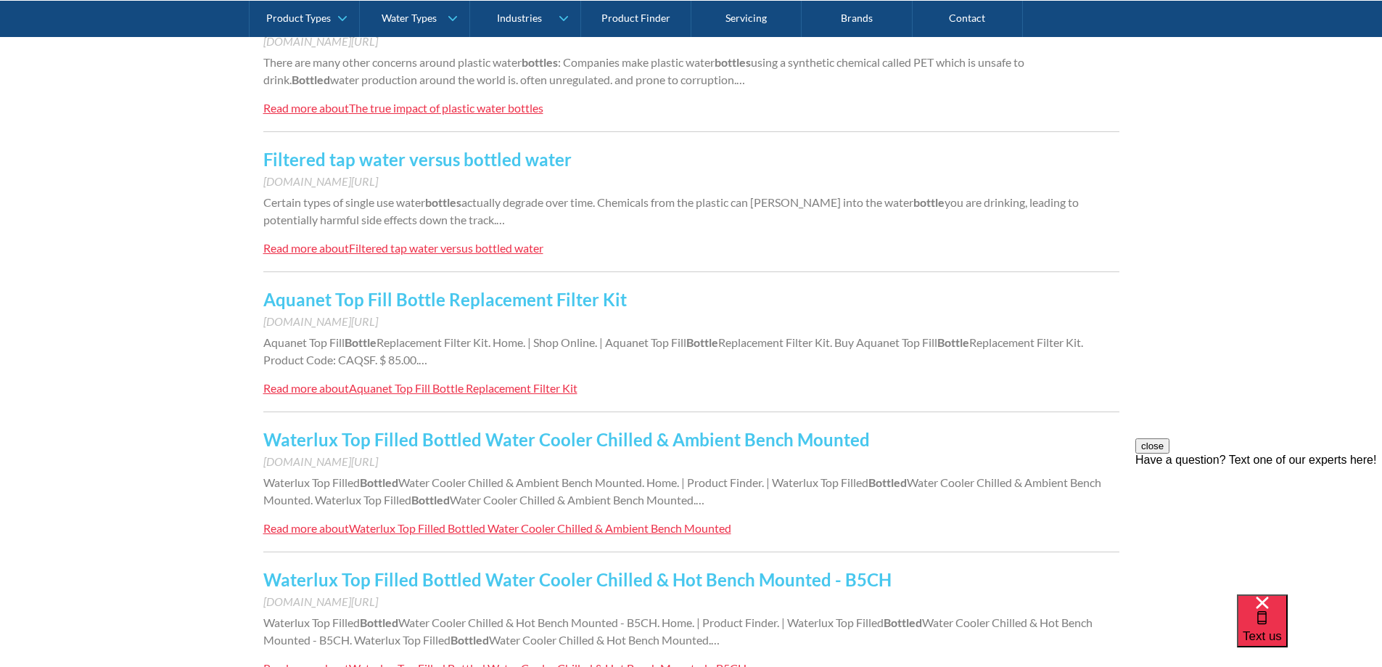
scroll to position [1233, 0]
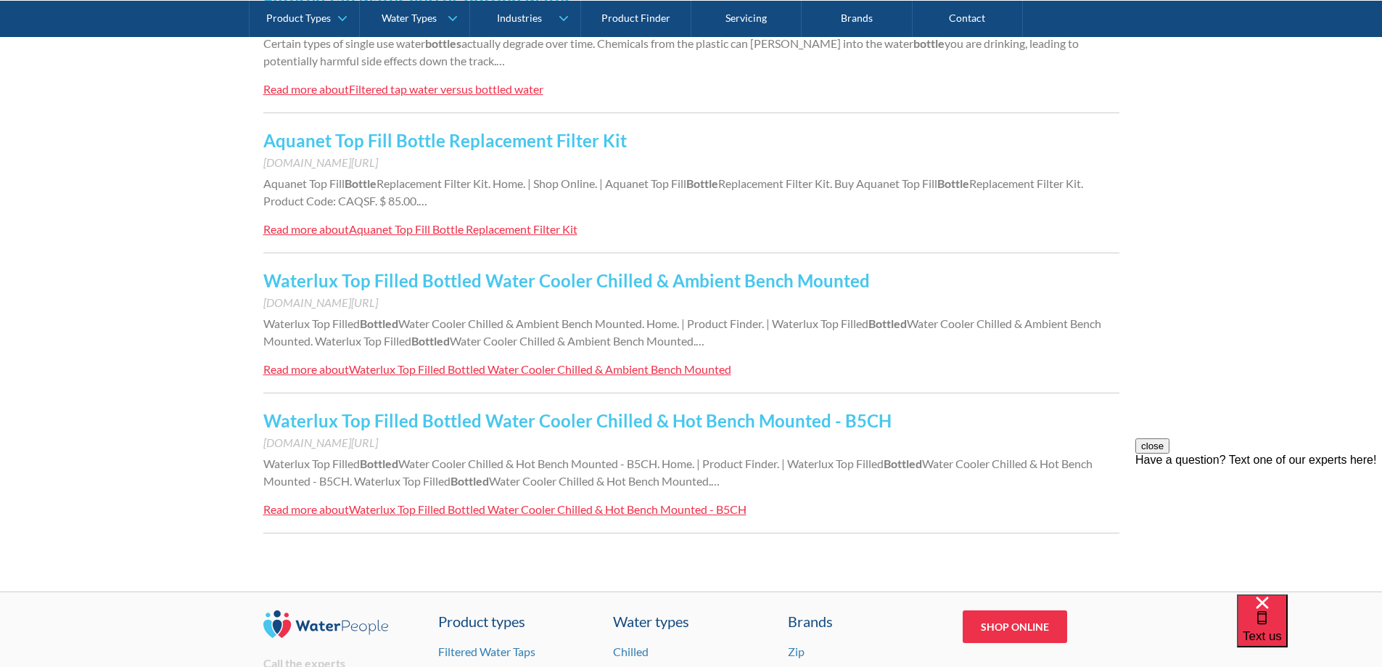
click at [480, 146] on link "Aquanet Top Fill Bottle Replacement Filter Kit" at bounding box center [444, 140] width 363 height 21
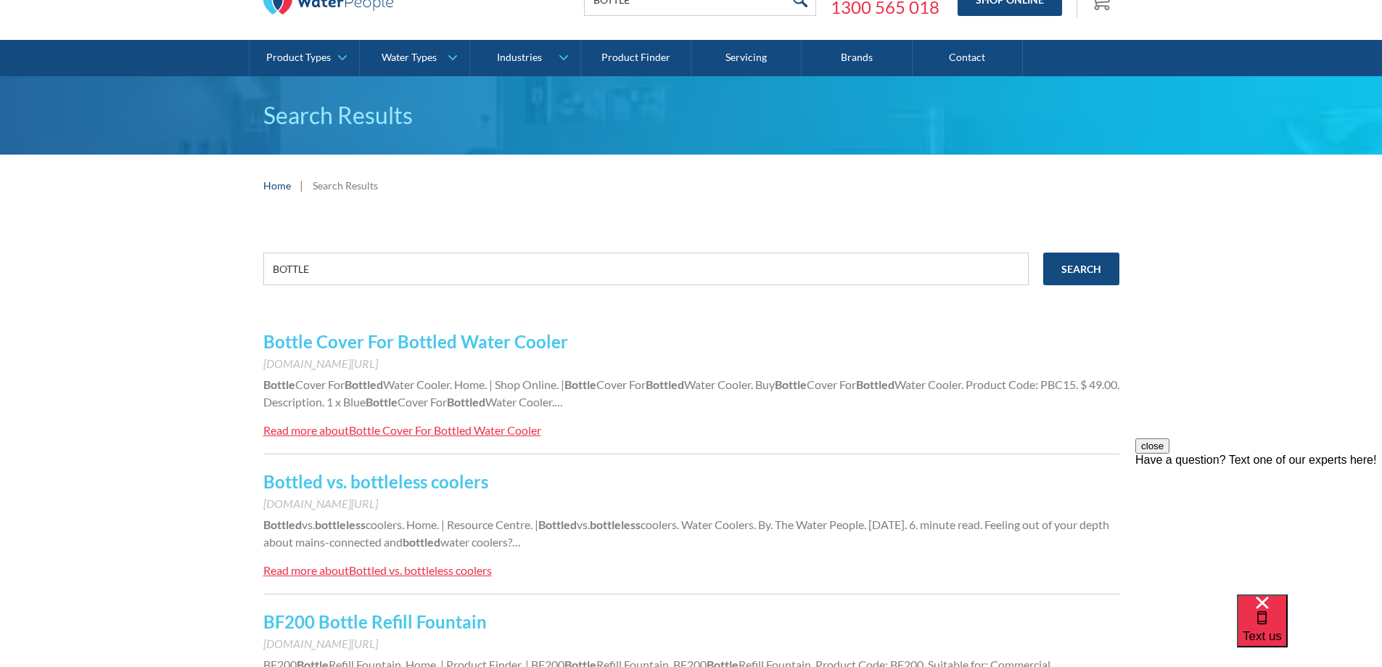
scroll to position [0, 0]
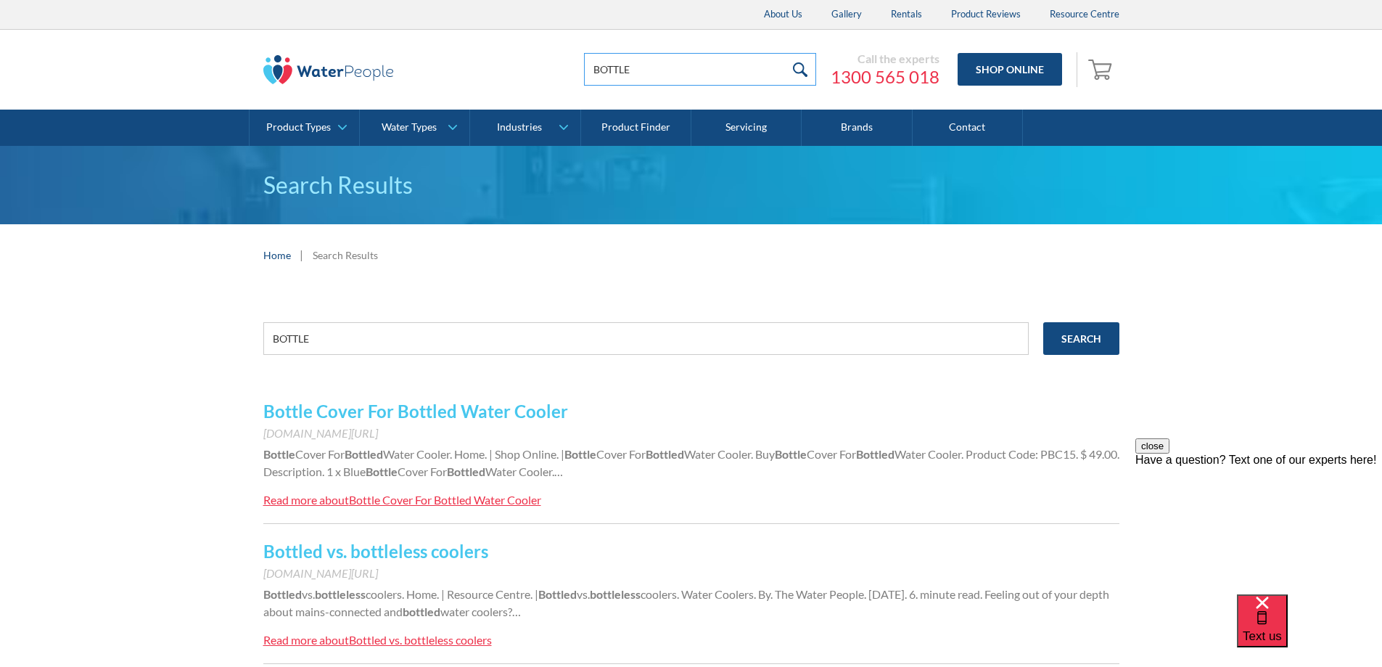
click at [745, 74] on input "BOTTLE" at bounding box center [700, 69] width 232 height 33
type input "BOTTLE CAP"
click at [785, 53] on input "submit" at bounding box center [800, 69] width 31 height 33
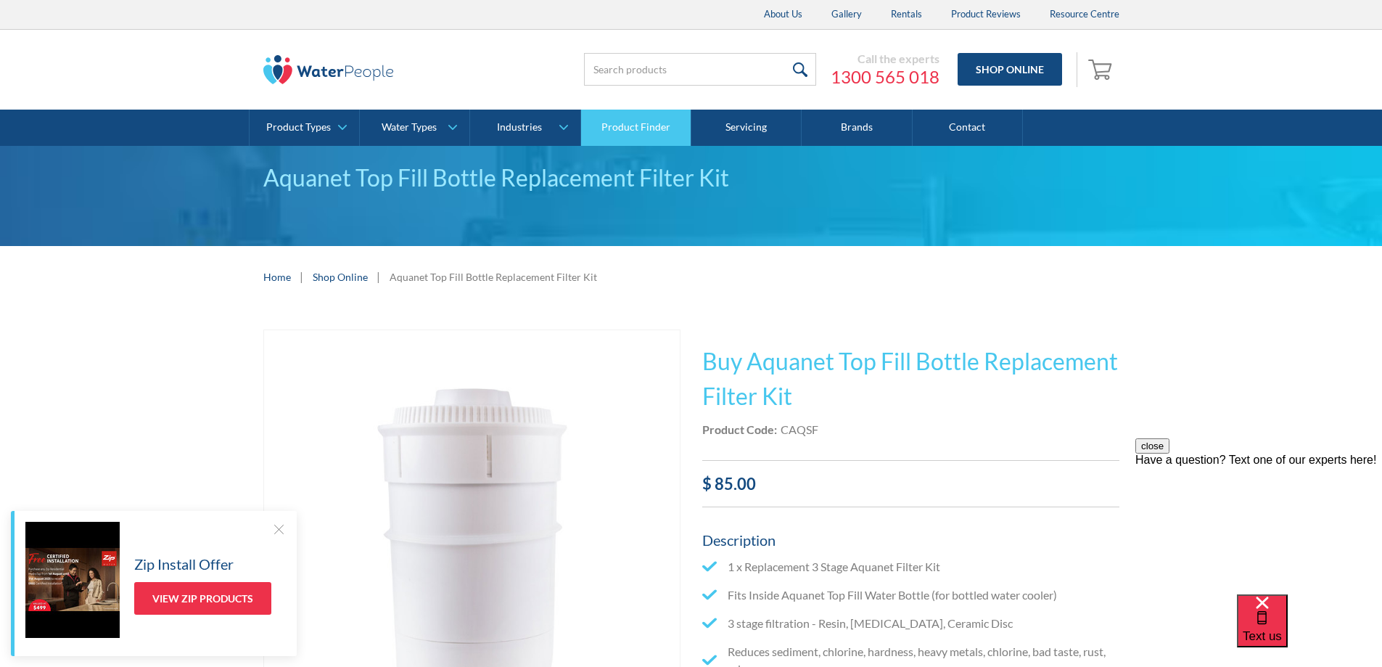
click at [628, 125] on link "Product Finder" at bounding box center [636, 128] width 110 height 36
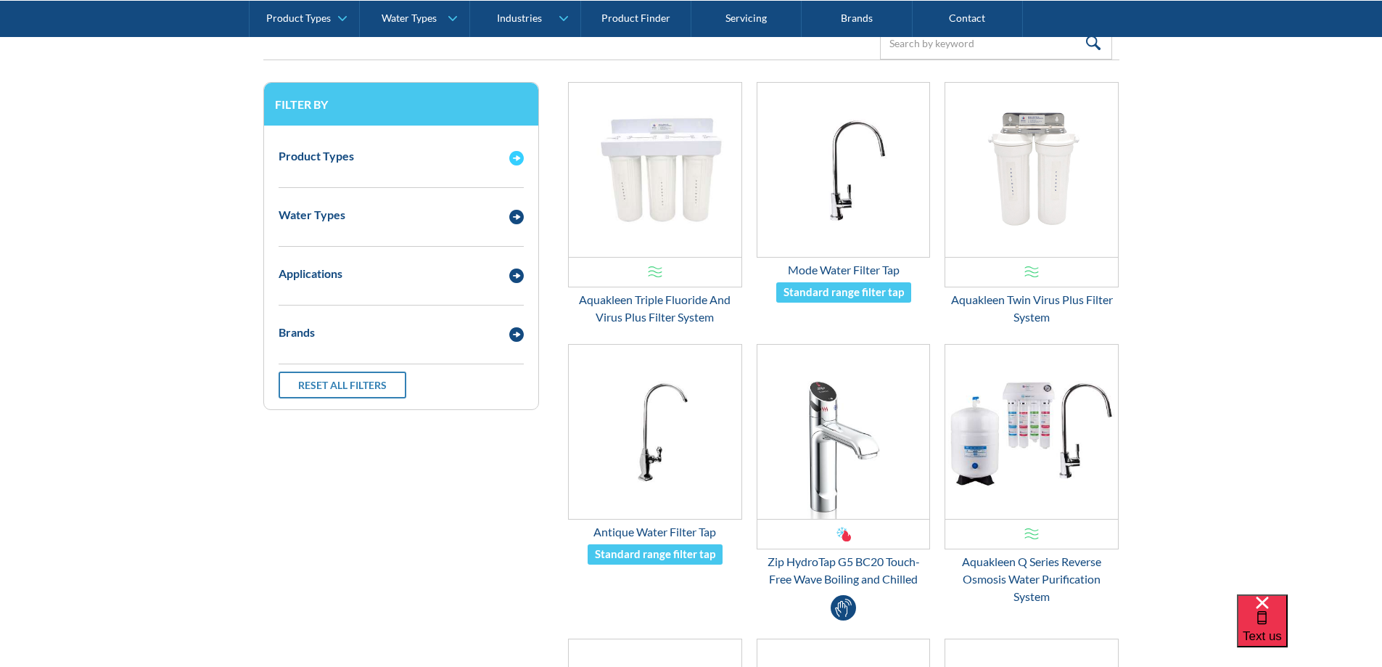
click at [519, 162] on img "Email Form 3" at bounding box center [516, 158] width 15 height 15
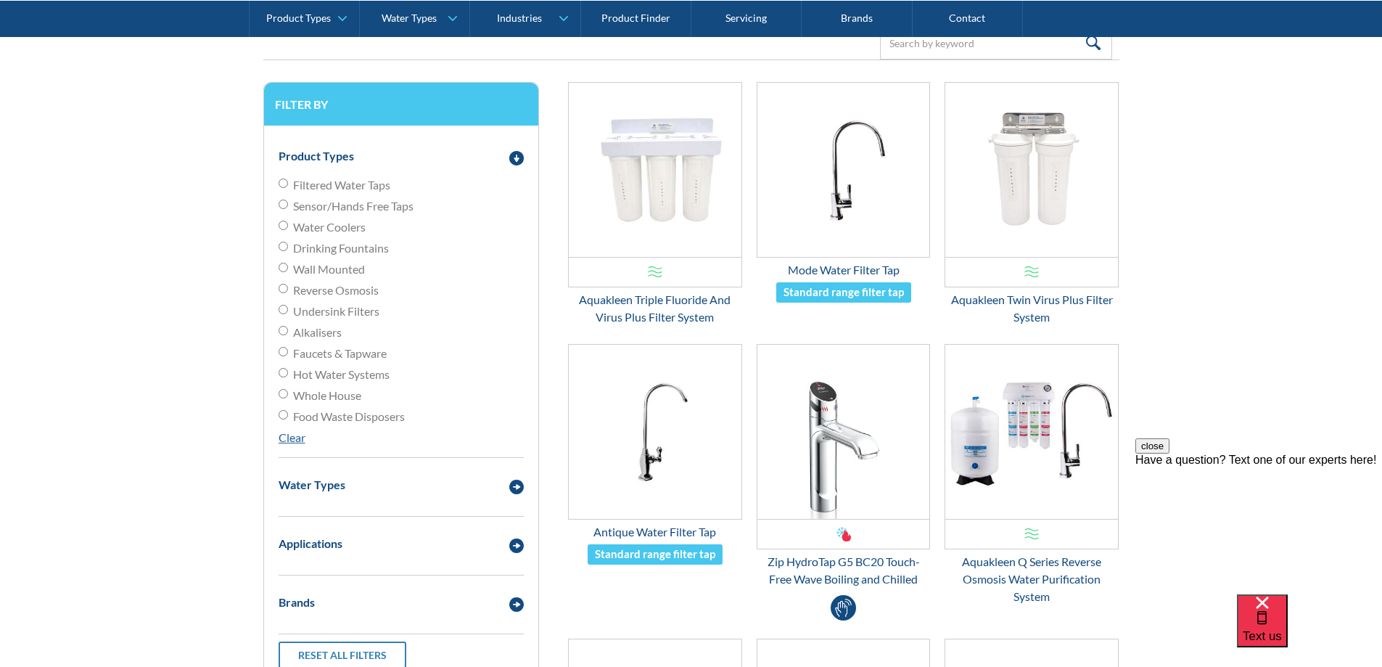
click at [296, 443] on link "Clear" at bounding box center [292, 437] width 27 height 14
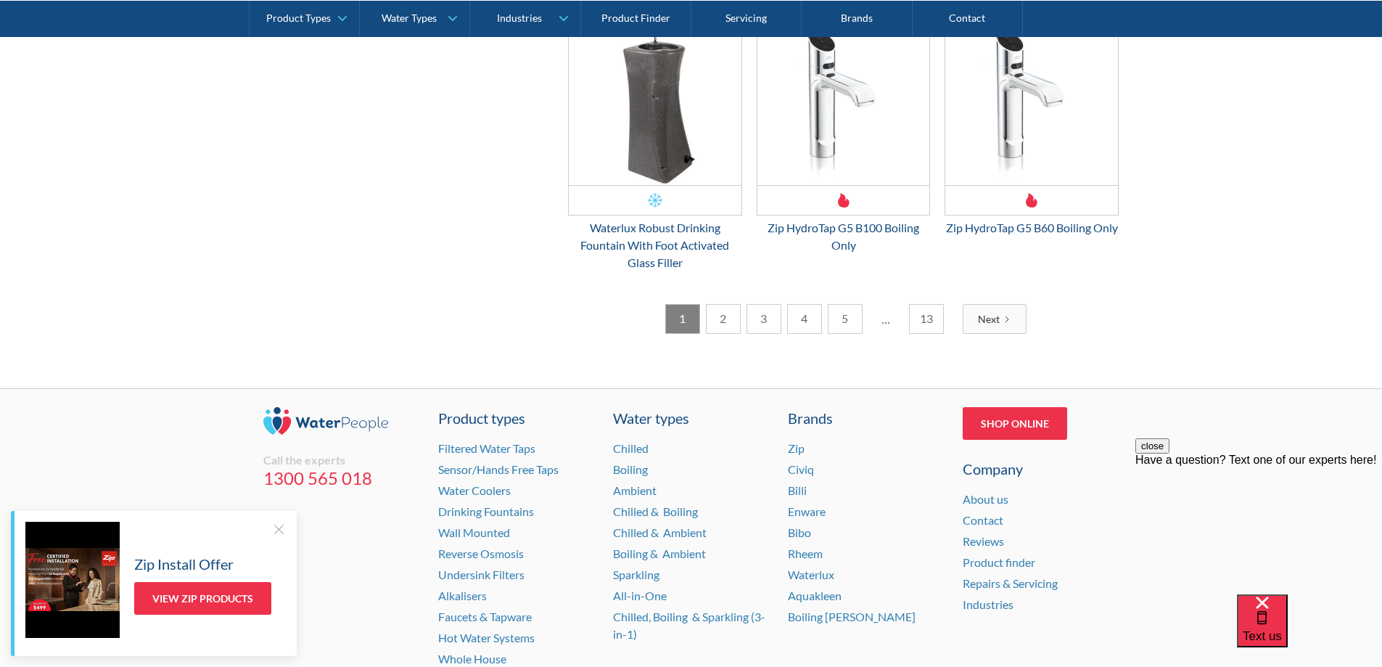
scroll to position [2394, 0]
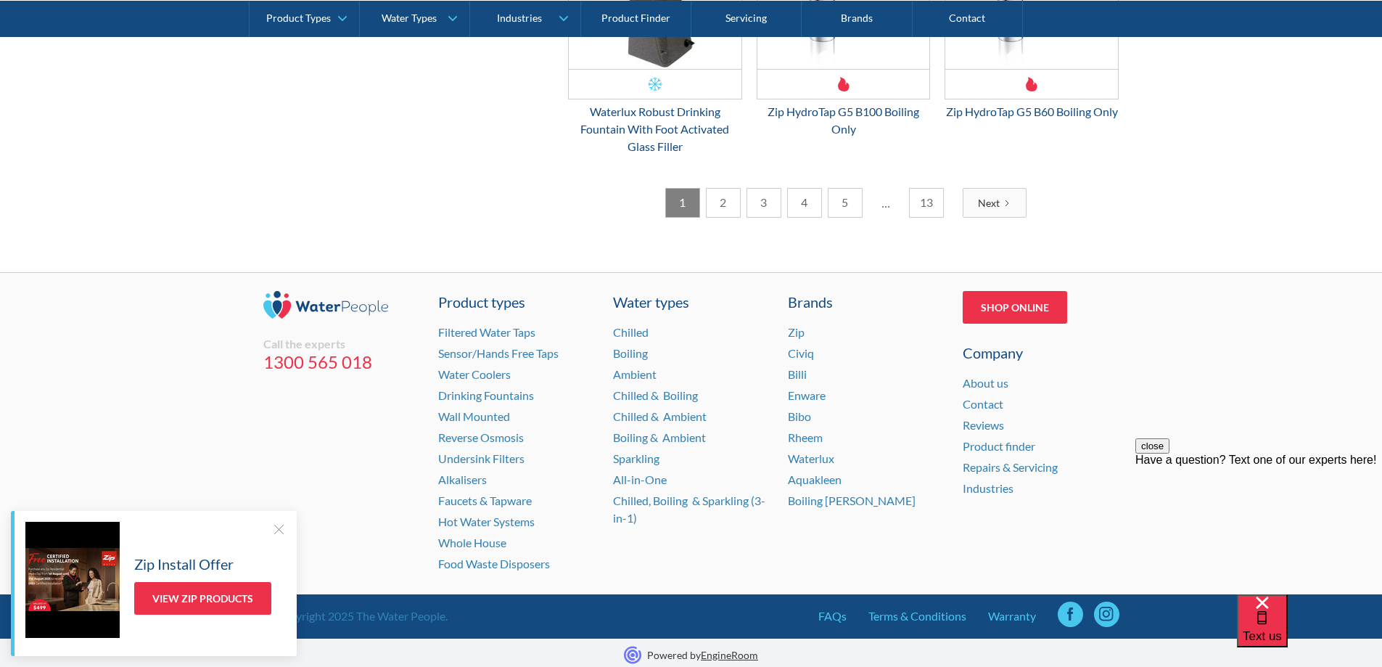
click at [985, 210] on div "Next" at bounding box center [989, 202] width 22 height 15
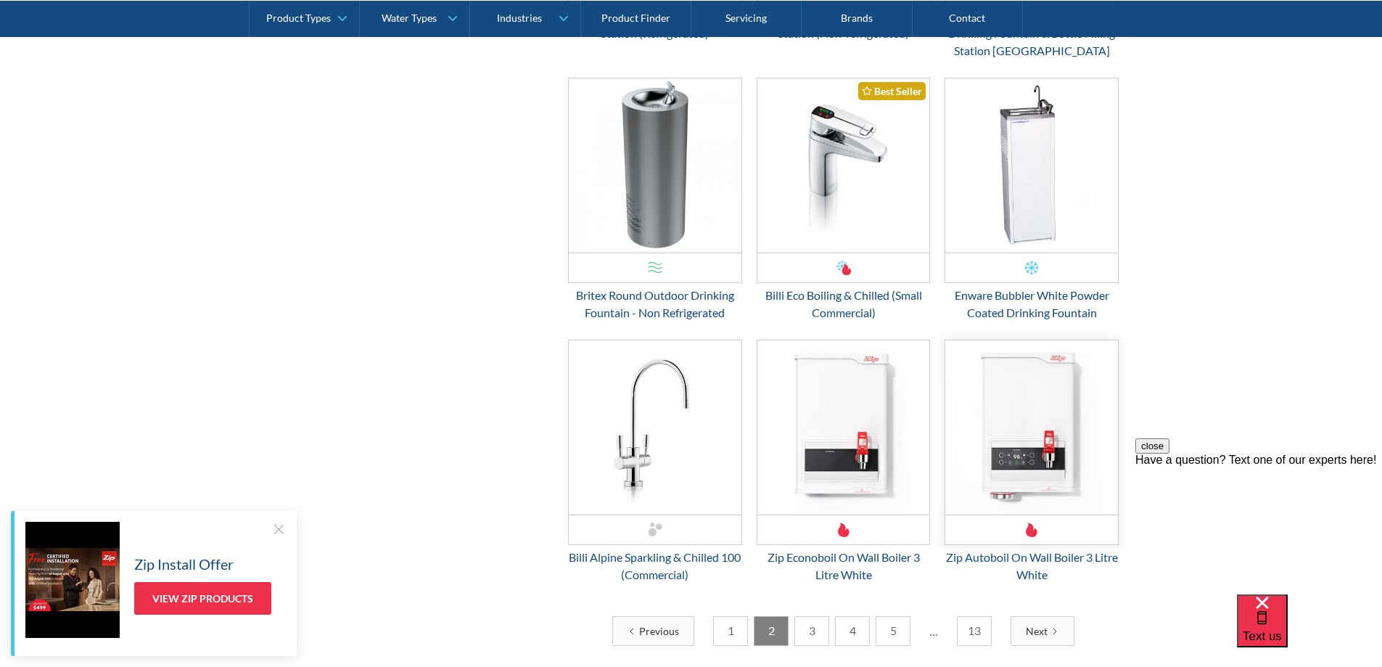
scroll to position [2464, 0]
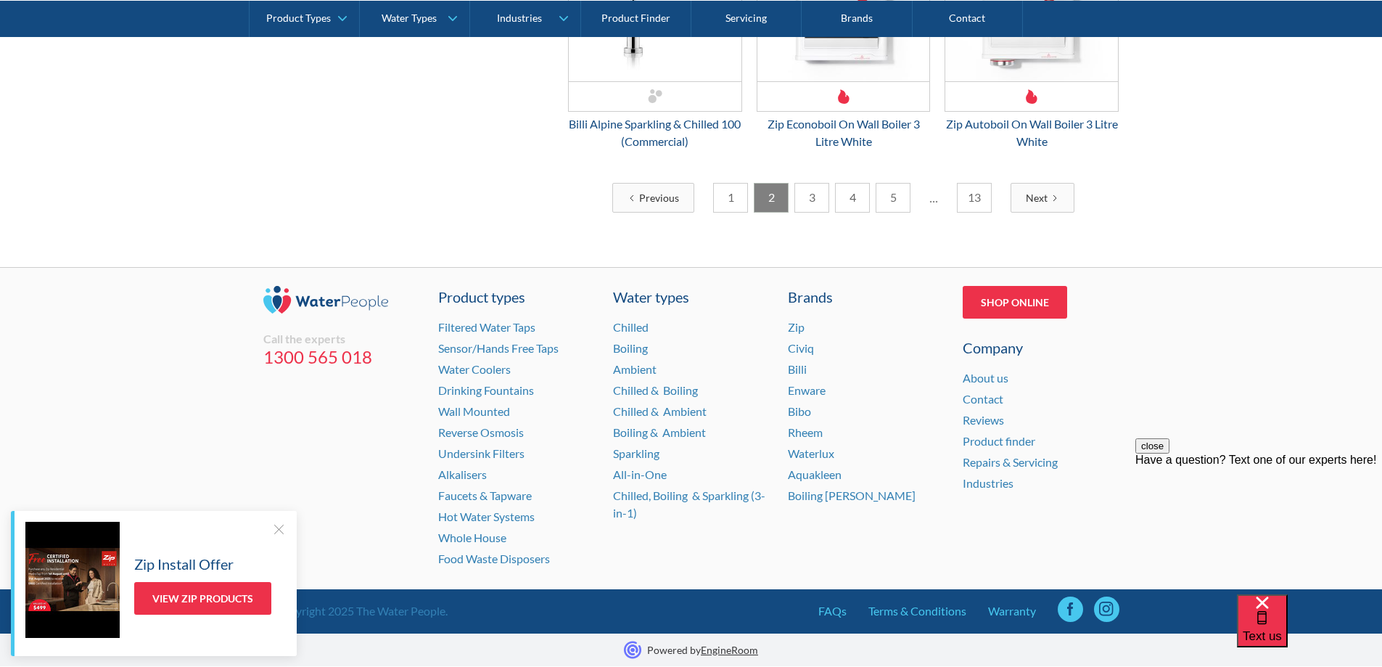
click at [807, 191] on link "3" at bounding box center [811, 198] width 35 height 30
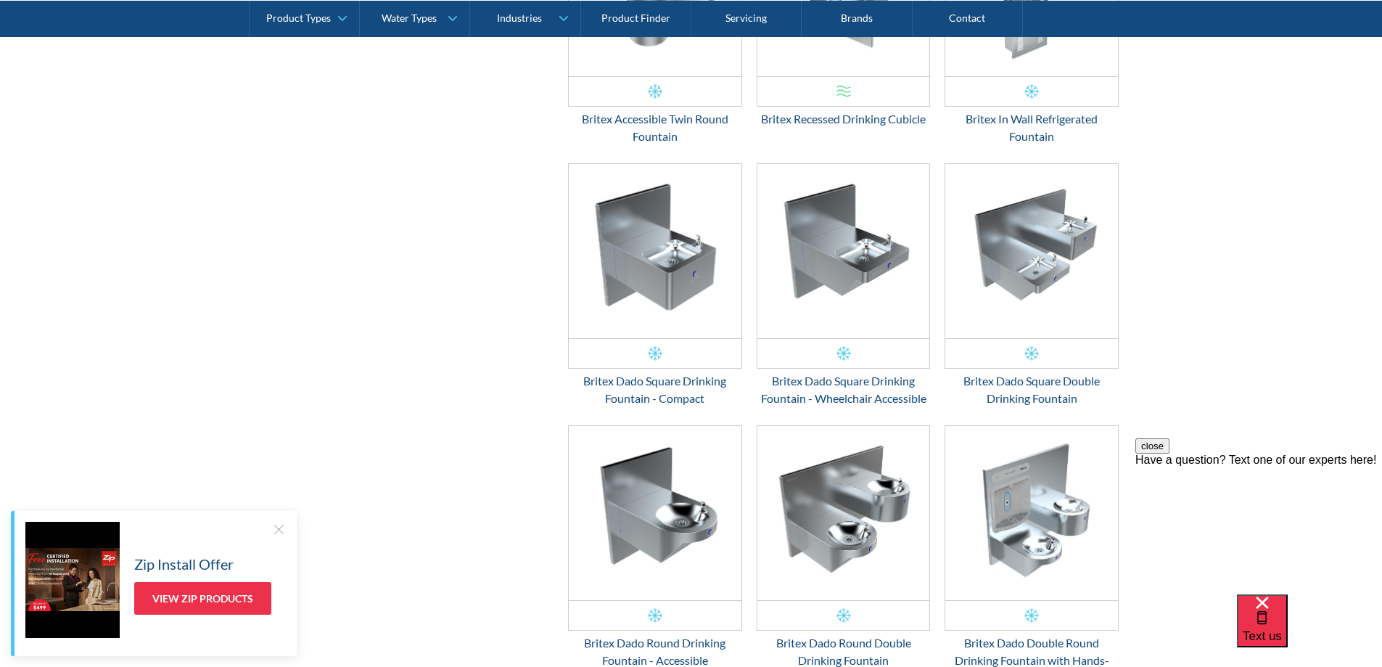
scroll to position [2044, 0]
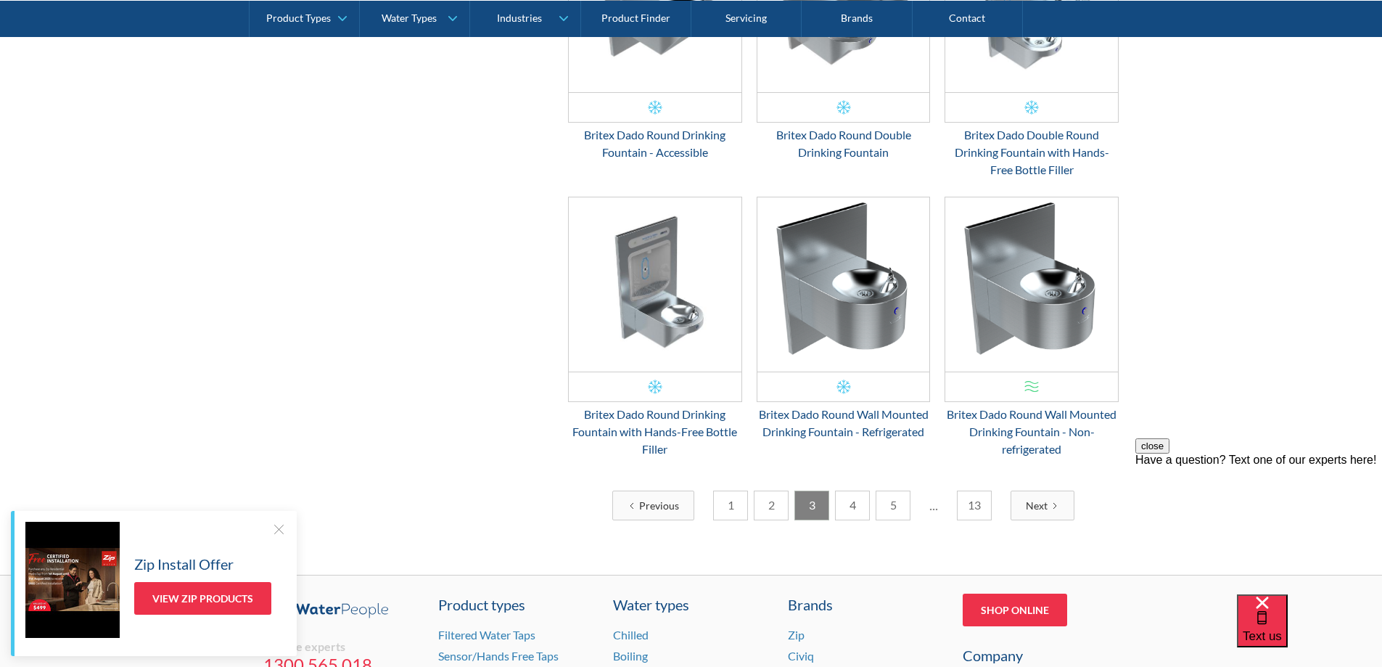
click at [837, 490] on link "4" at bounding box center [852, 505] width 35 height 30
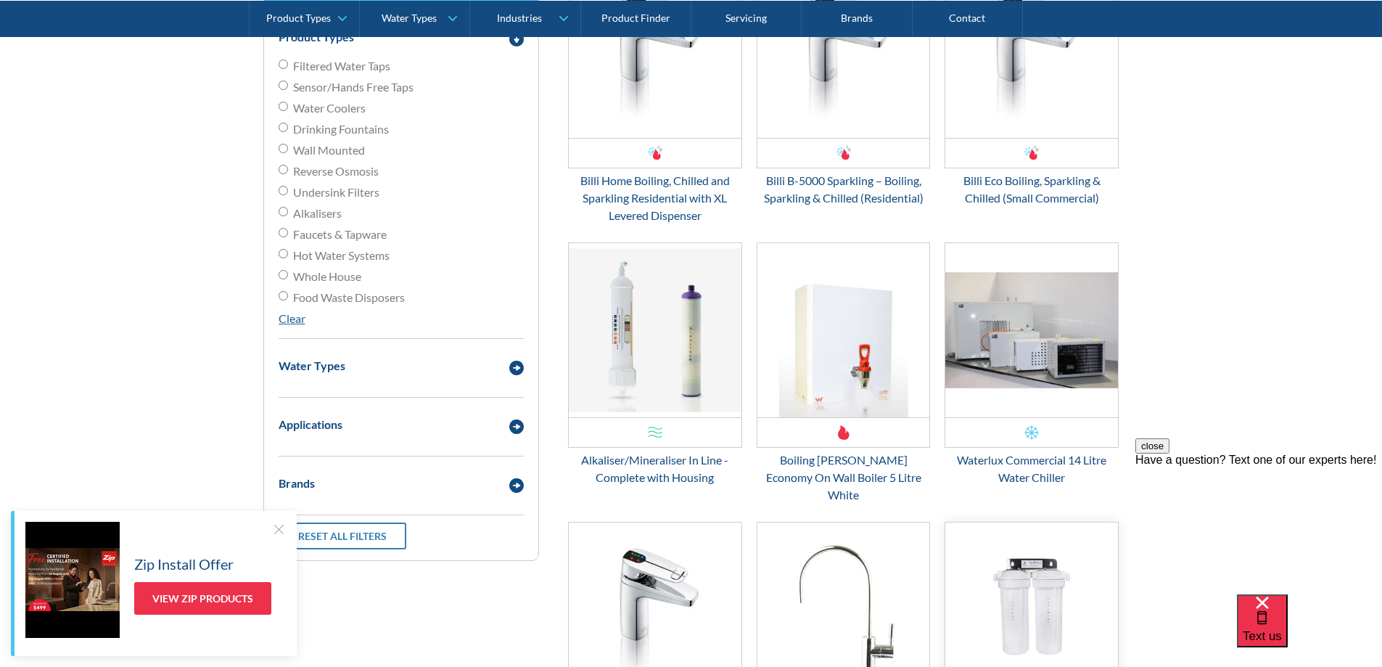
scroll to position [302, 0]
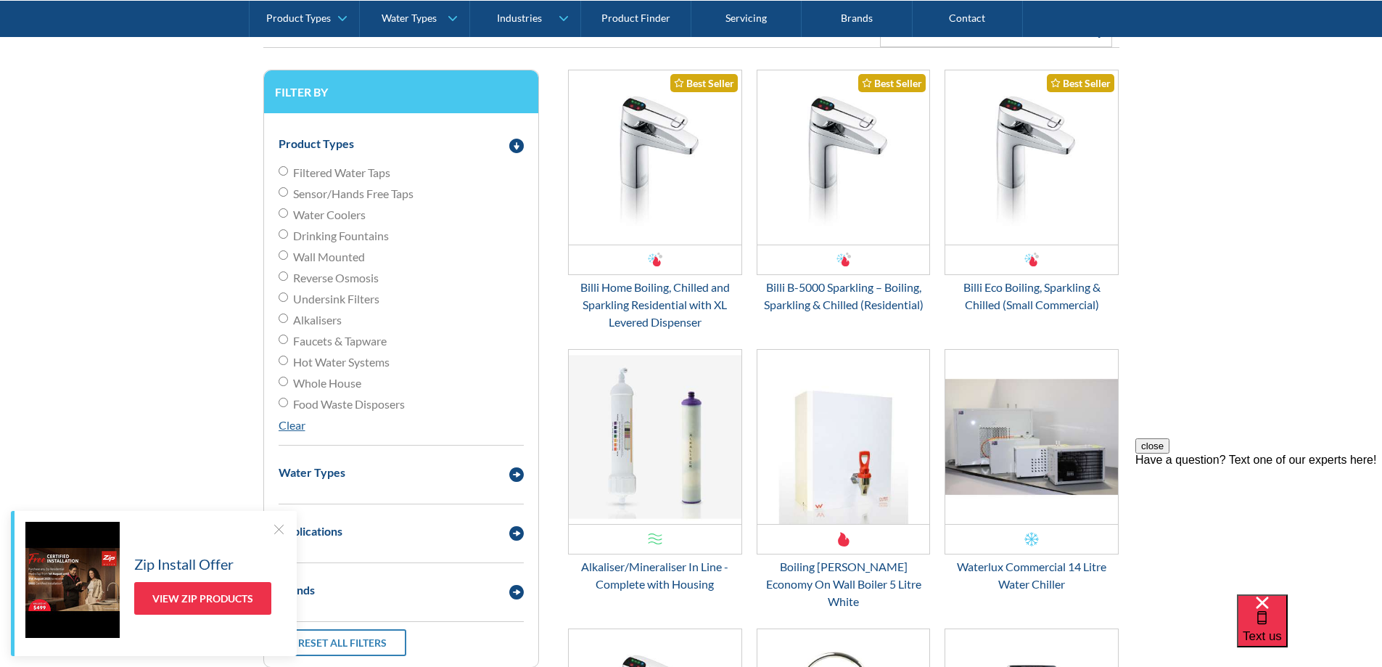
click at [350, 218] on span "Water Coolers" at bounding box center [329, 214] width 73 height 17
click at [288, 218] on input "Water Coolers" at bounding box center [283, 212] width 9 height 9
radio input "true"
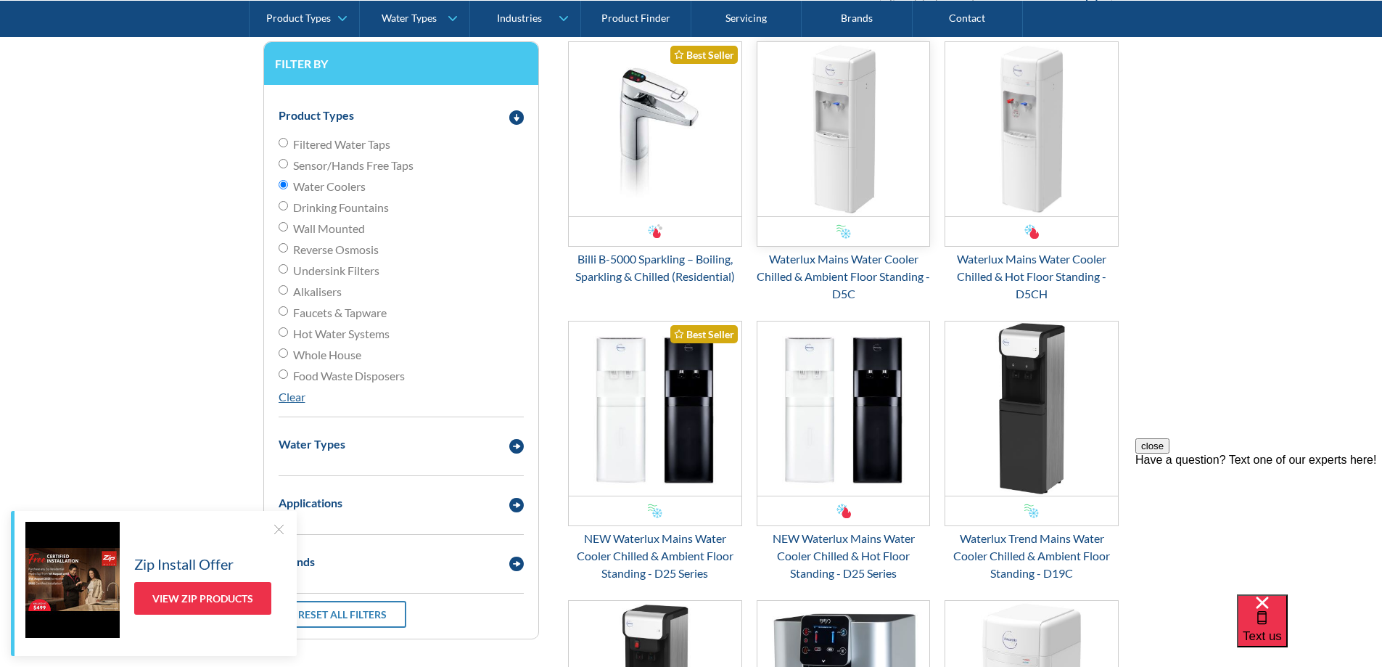
scroll to position [189, 0]
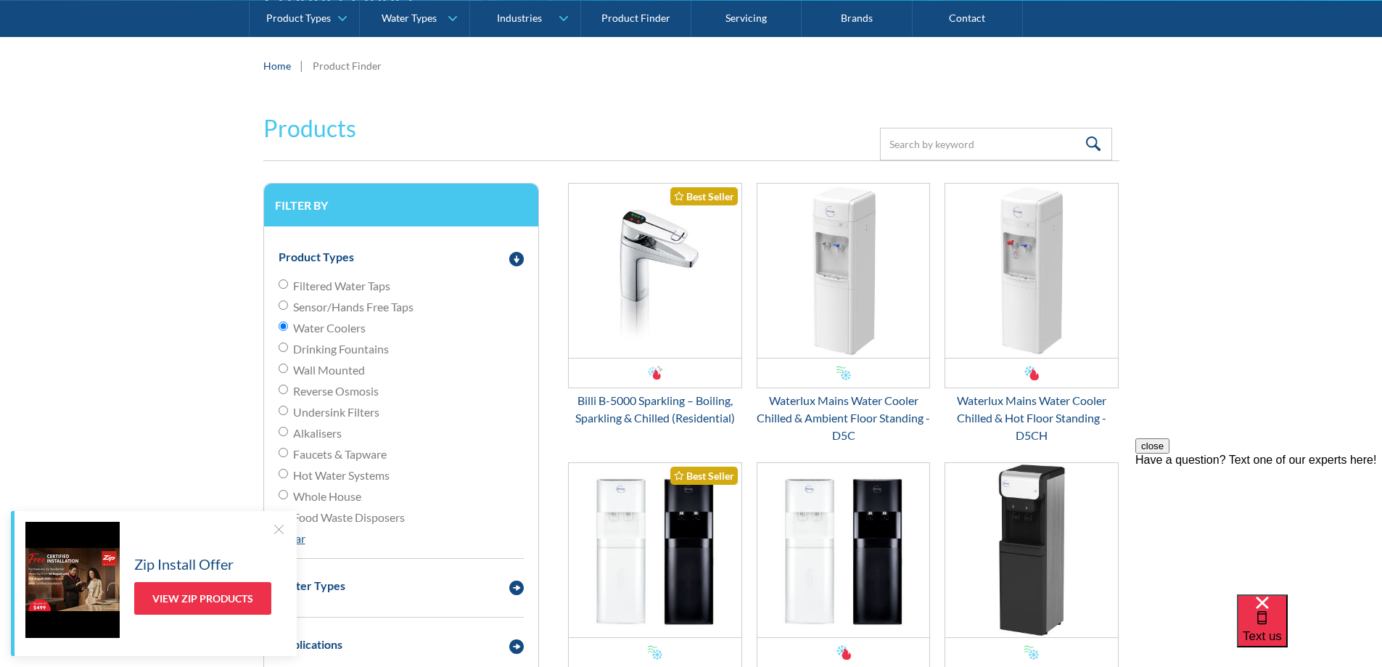
click at [355, 411] on span "Undersink Filters" at bounding box center [336, 411] width 86 height 17
click at [288, 411] on input "Undersink Filters" at bounding box center [283, 410] width 9 height 9
radio input "true"
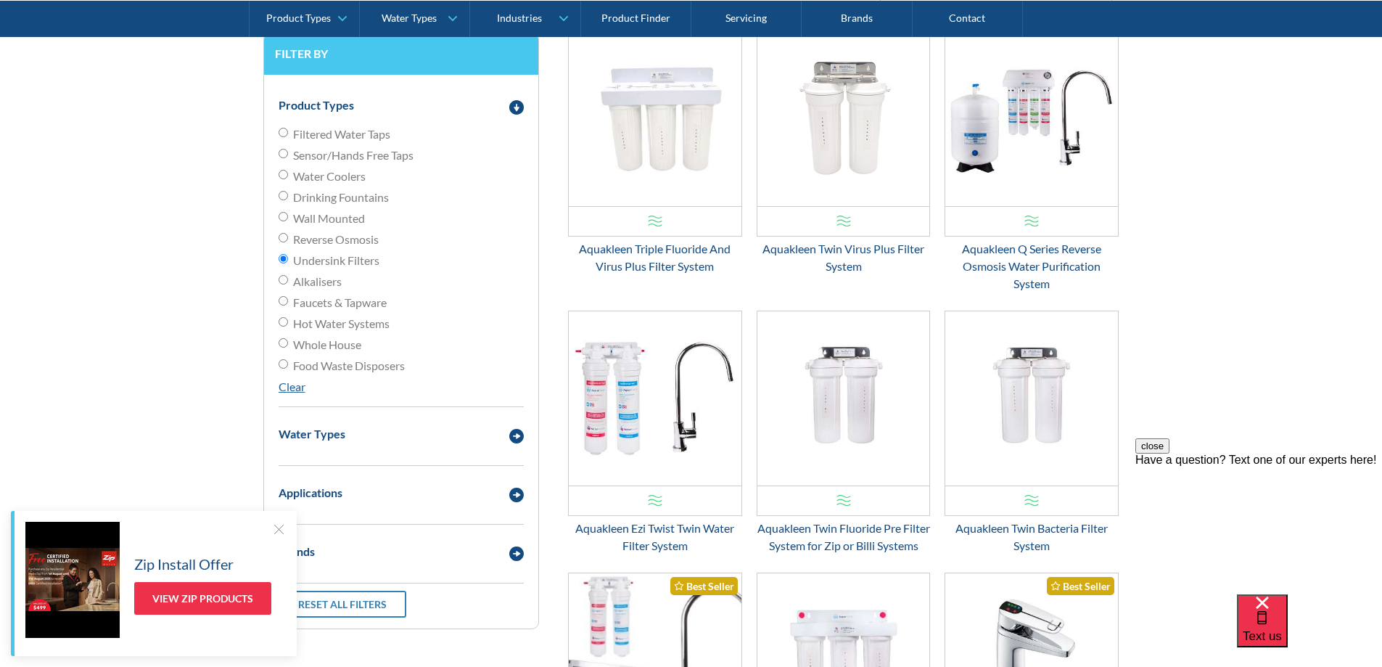
scroll to position [407, 0]
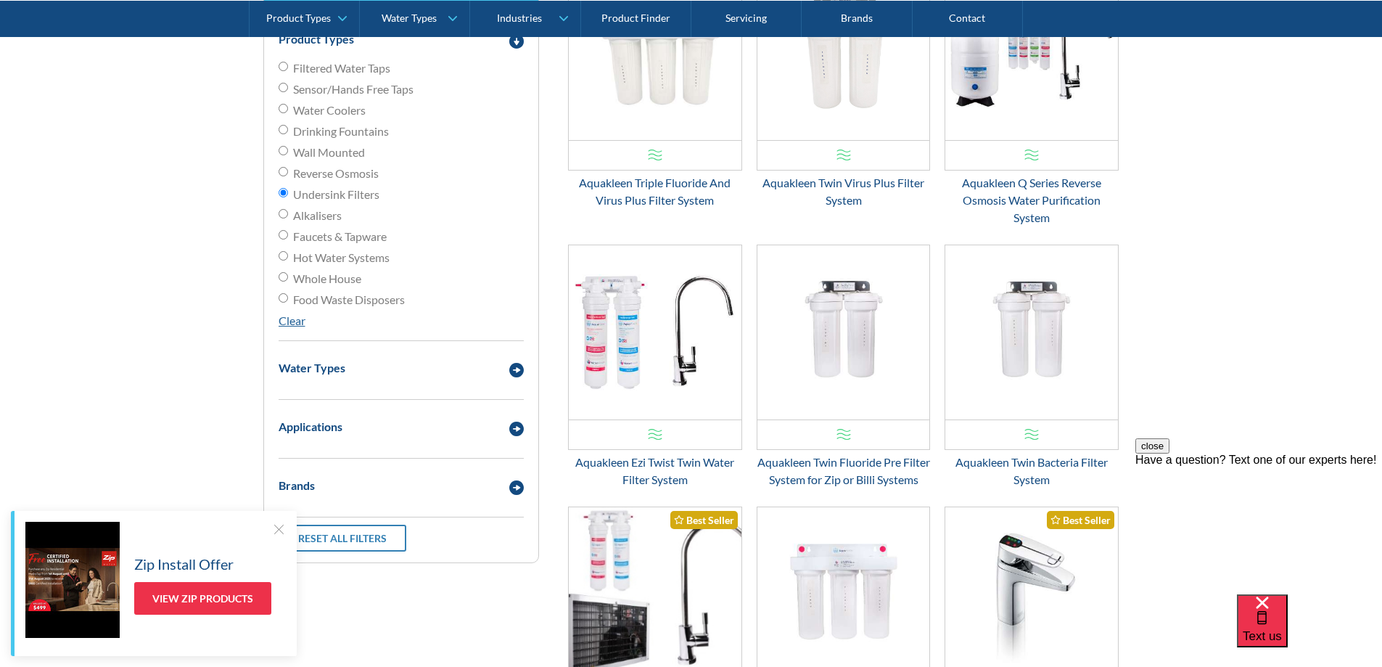
click at [275, 530] on div at bounding box center [278, 529] width 15 height 15
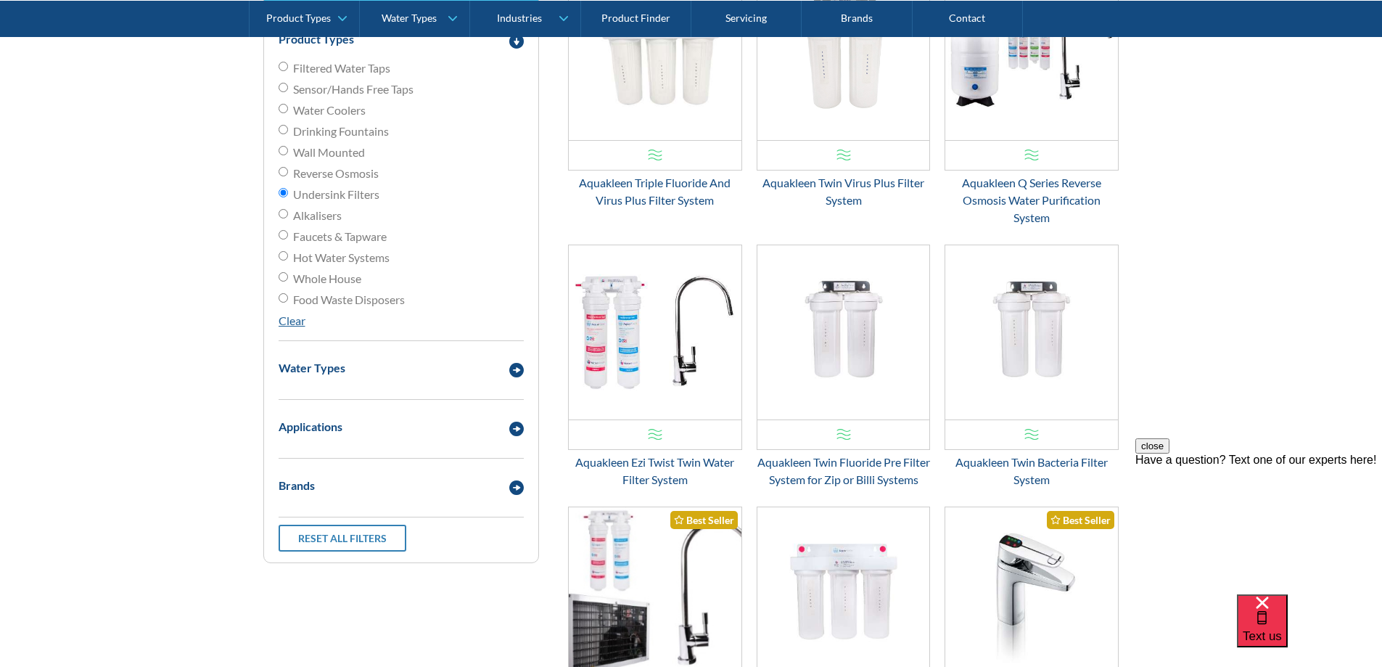
click at [346, 280] on span "Whole House" at bounding box center [327, 278] width 68 height 17
click at [288, 280] on input "Whole House" at bounding box center [283, 276] width 9 height 9
radio input "true"
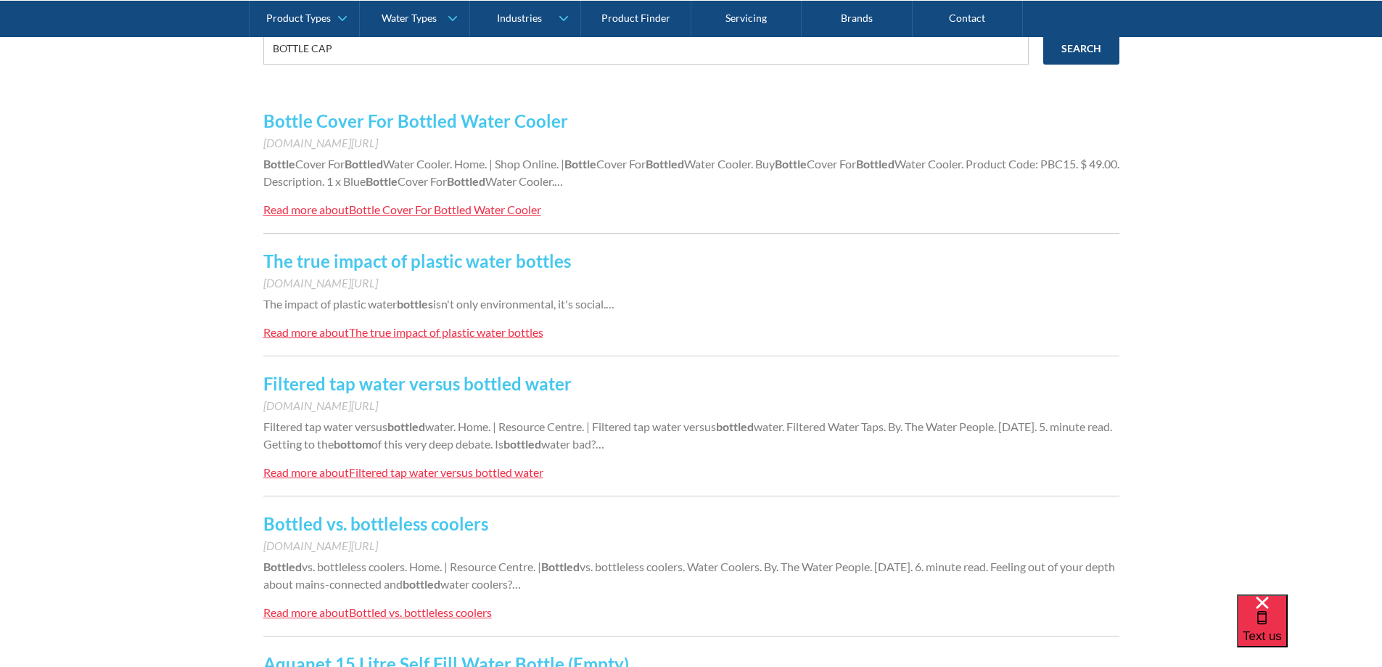
click at [487, 382] on link "Filtered tap water versus bottled water" at bounding box center [417, 383] width 308 height 21
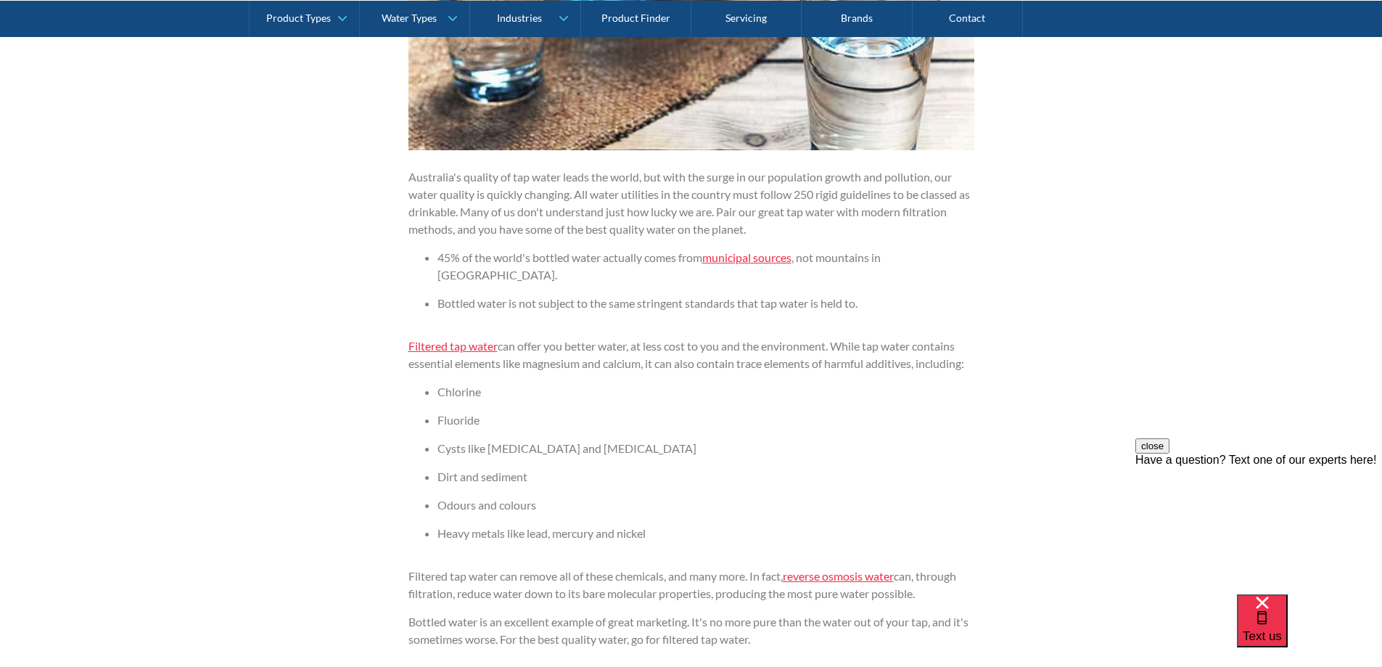
scroll to position [3409, 0]
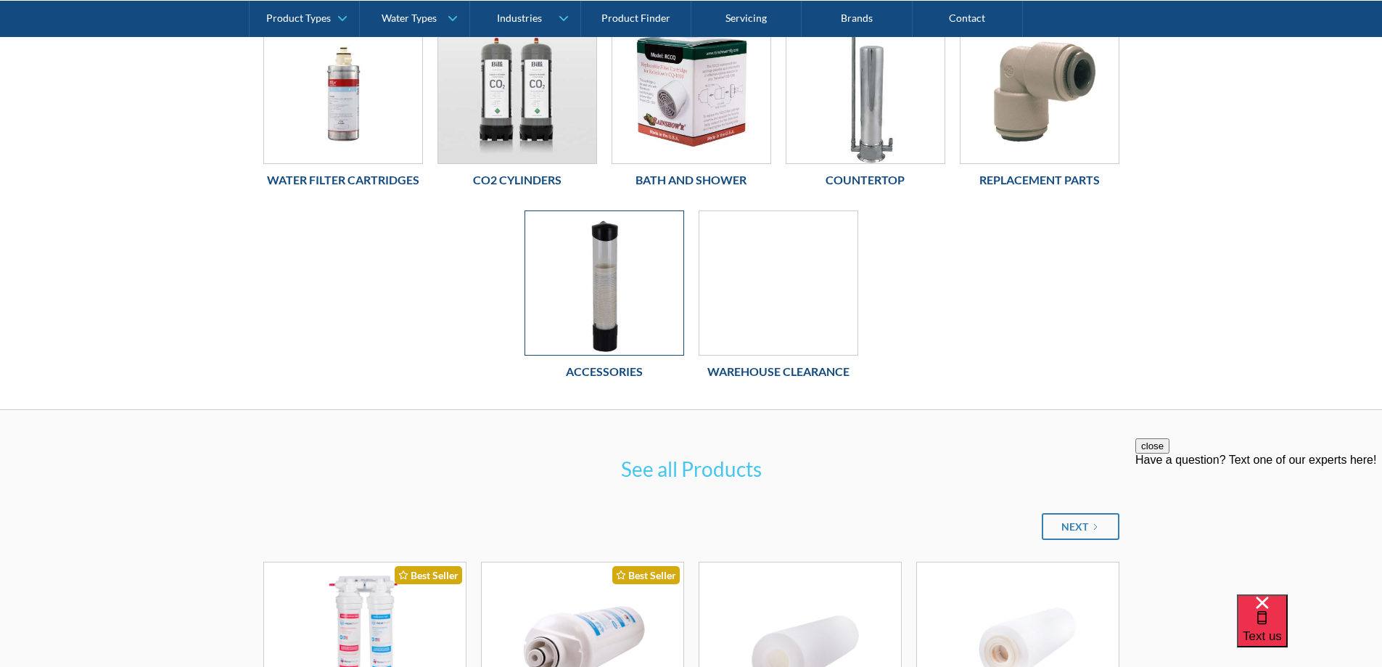
click at [633, 281] on img at bounding box center [604, 283] width 158 height 144
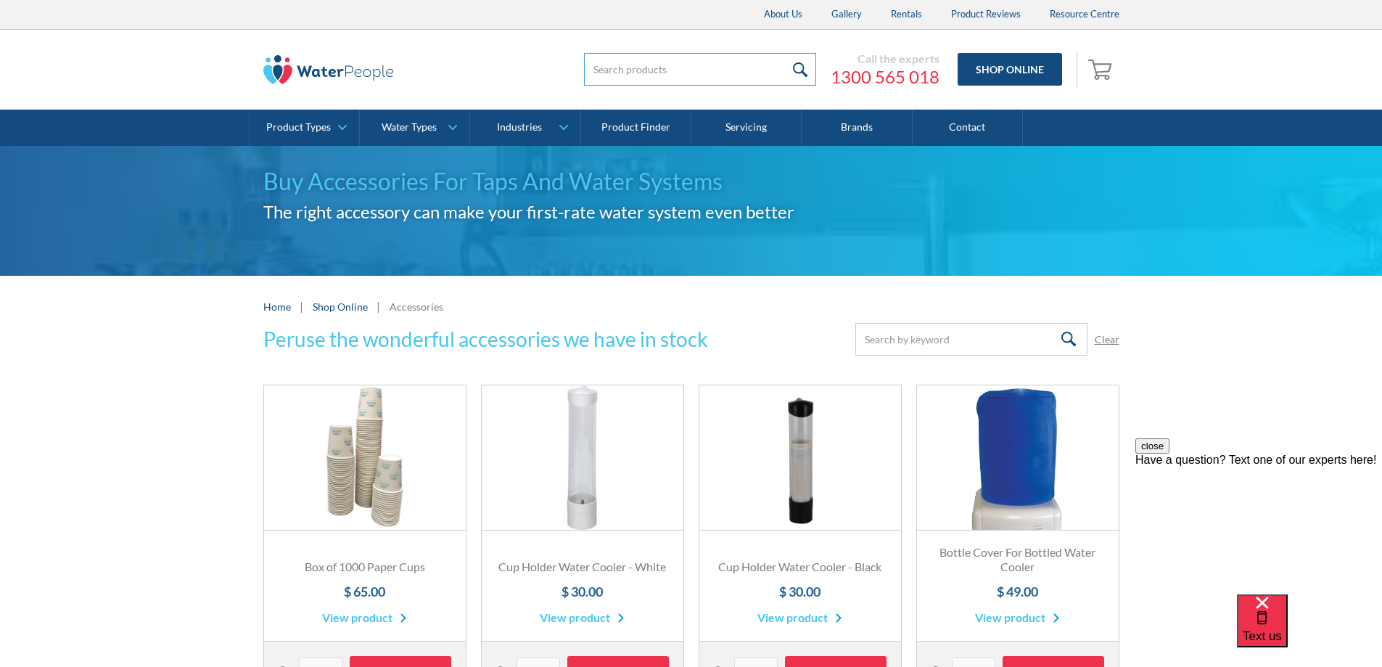
click at [667, 59] on input "search" at bounding box center [700, 69] width 232 height 33
type input "FOR SELF FILL WATER"
click at [785, 53] on input "submit" at bounding box center [800, 69] width 31 height 33
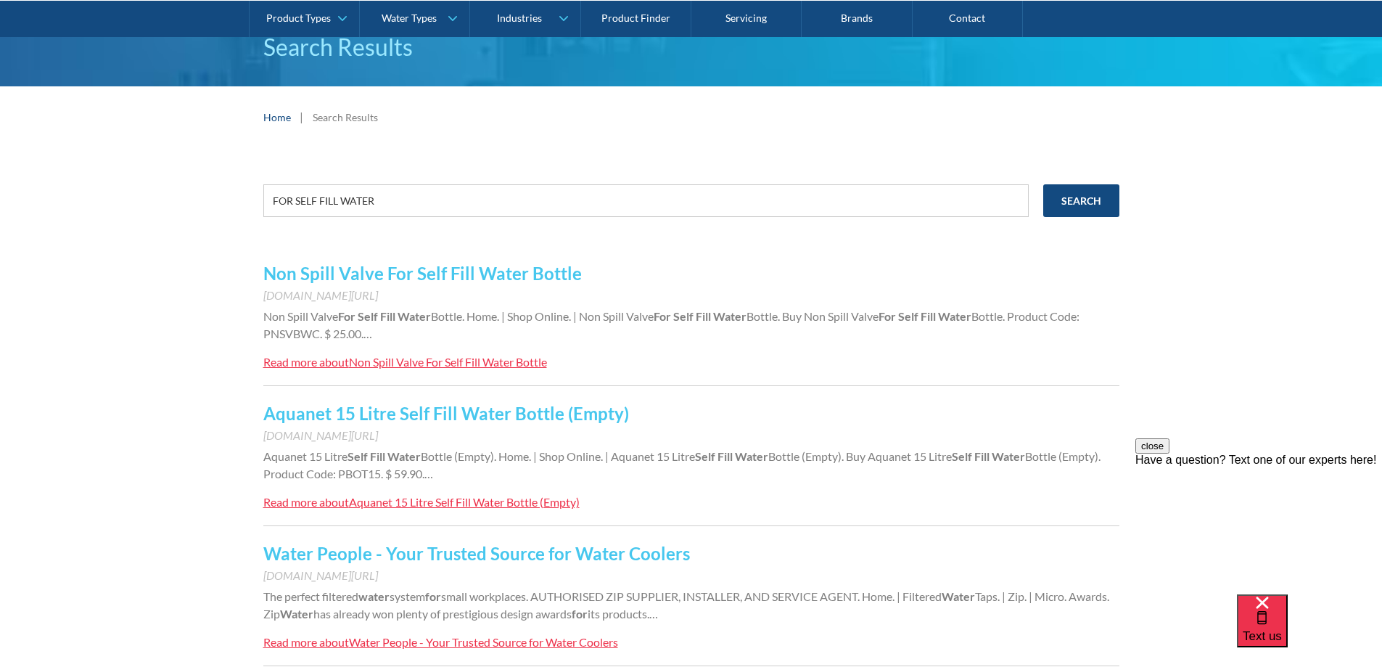
scroll to position [290, 0]
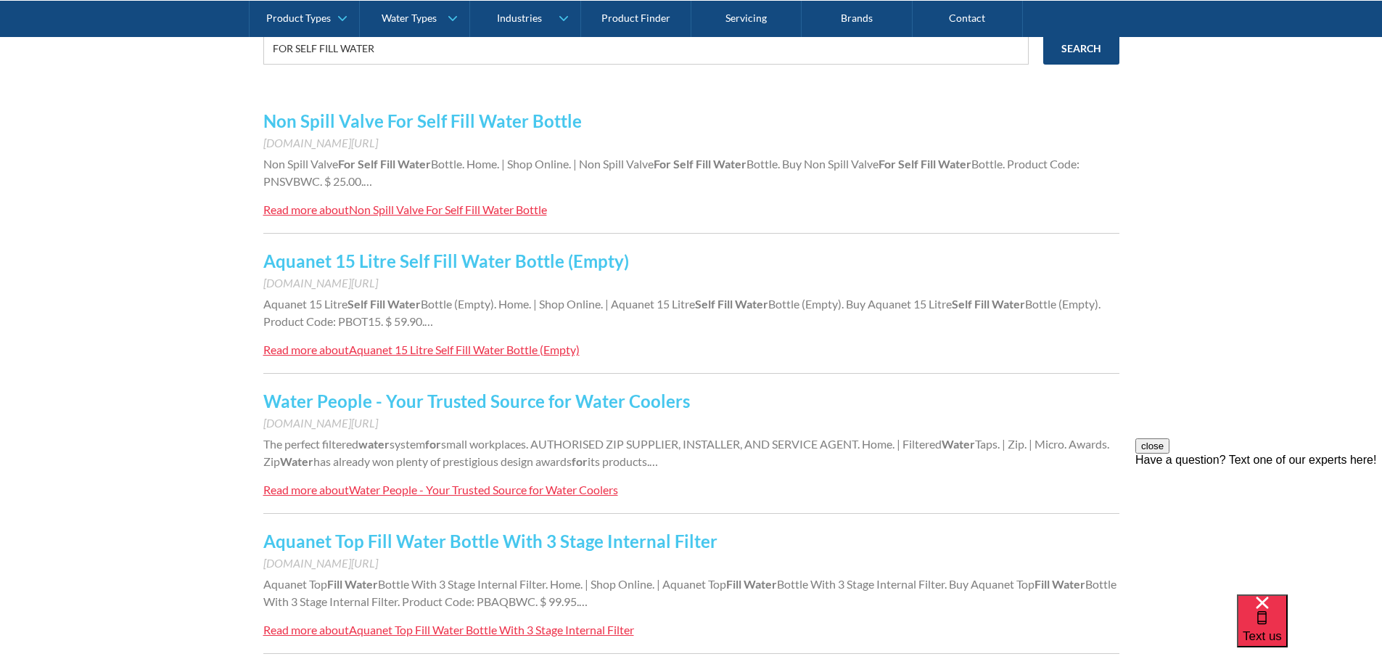
click at [552, 546] on link "Aquanet Top Fill Water Bottle With 3 Stage Internal Filter" at bounding box center [490, 540] width 454 height 21
click at [507, 123] on link "Non Spill Valve For Self Fill Water Bottle" at bounding box center [422, 120] width 318 height 21
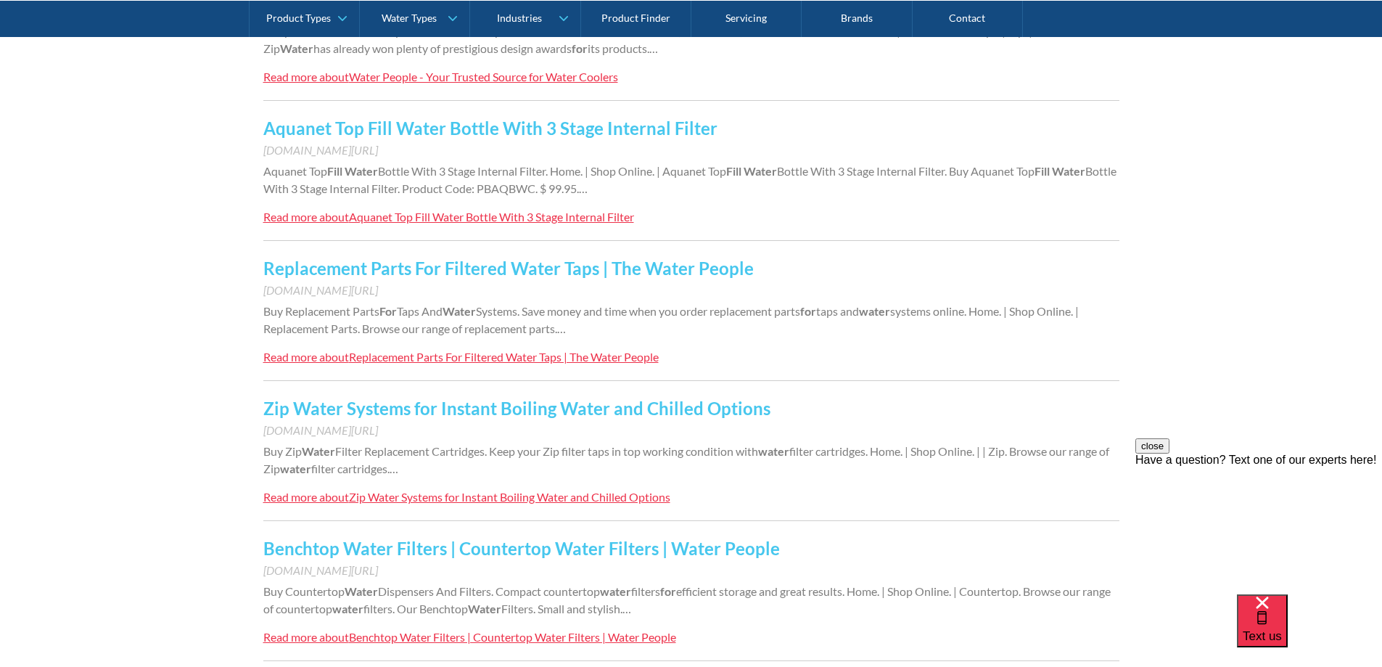
scroll to position [725, 0]
